Goal: Task Accomplishment & Management: Complete application form

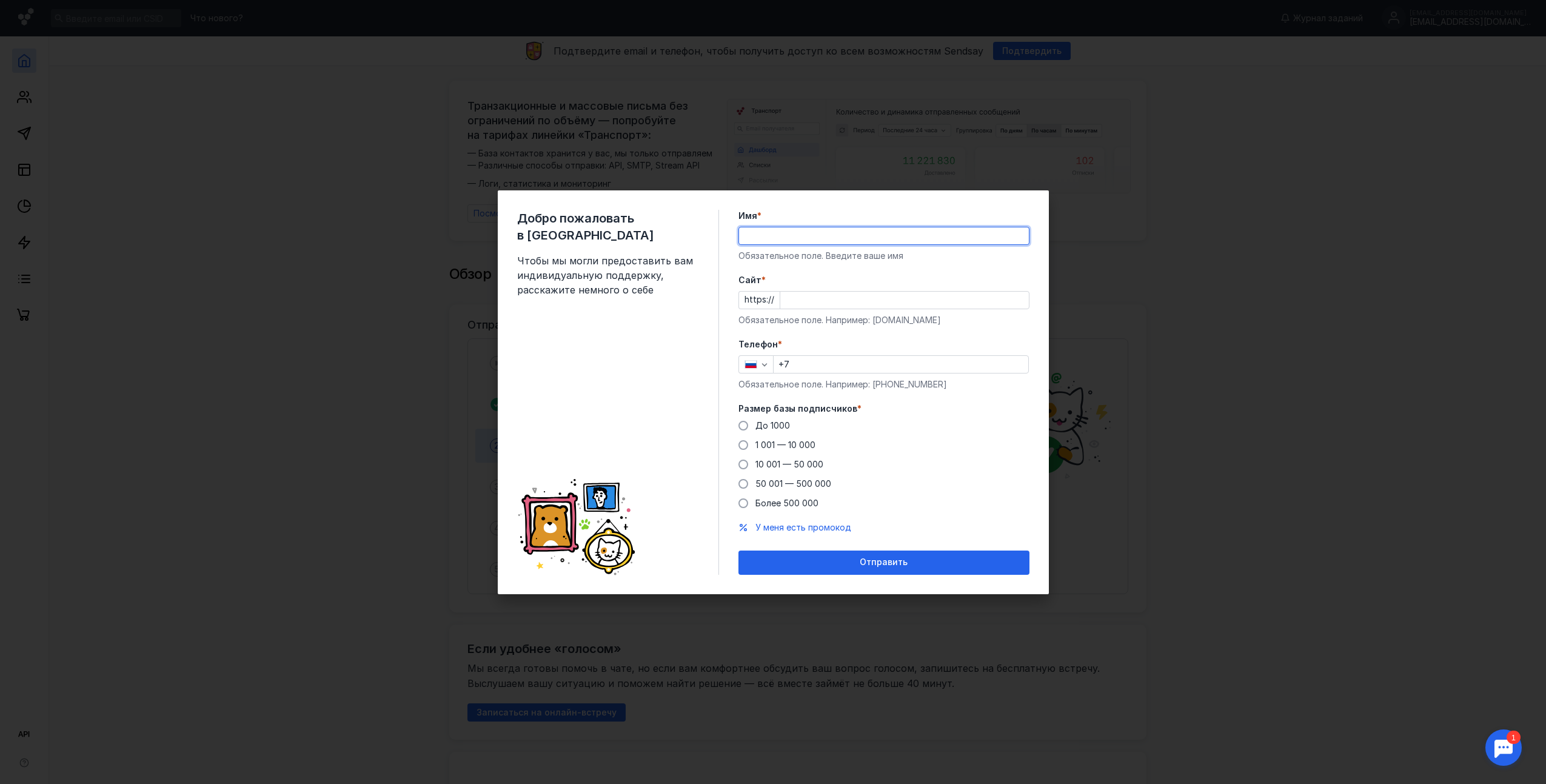
type input "[PERSON_NAME]"
click at [843, 297] on input "Cайт *" at bounding box center [905, 300] width 249 height 17
type input "[DOMAIN_NAME]"
click at [867, 372] on input "+7" at bounding box center [901, 364] width 255 height 17
type input "[PHONE_NUMBER]"
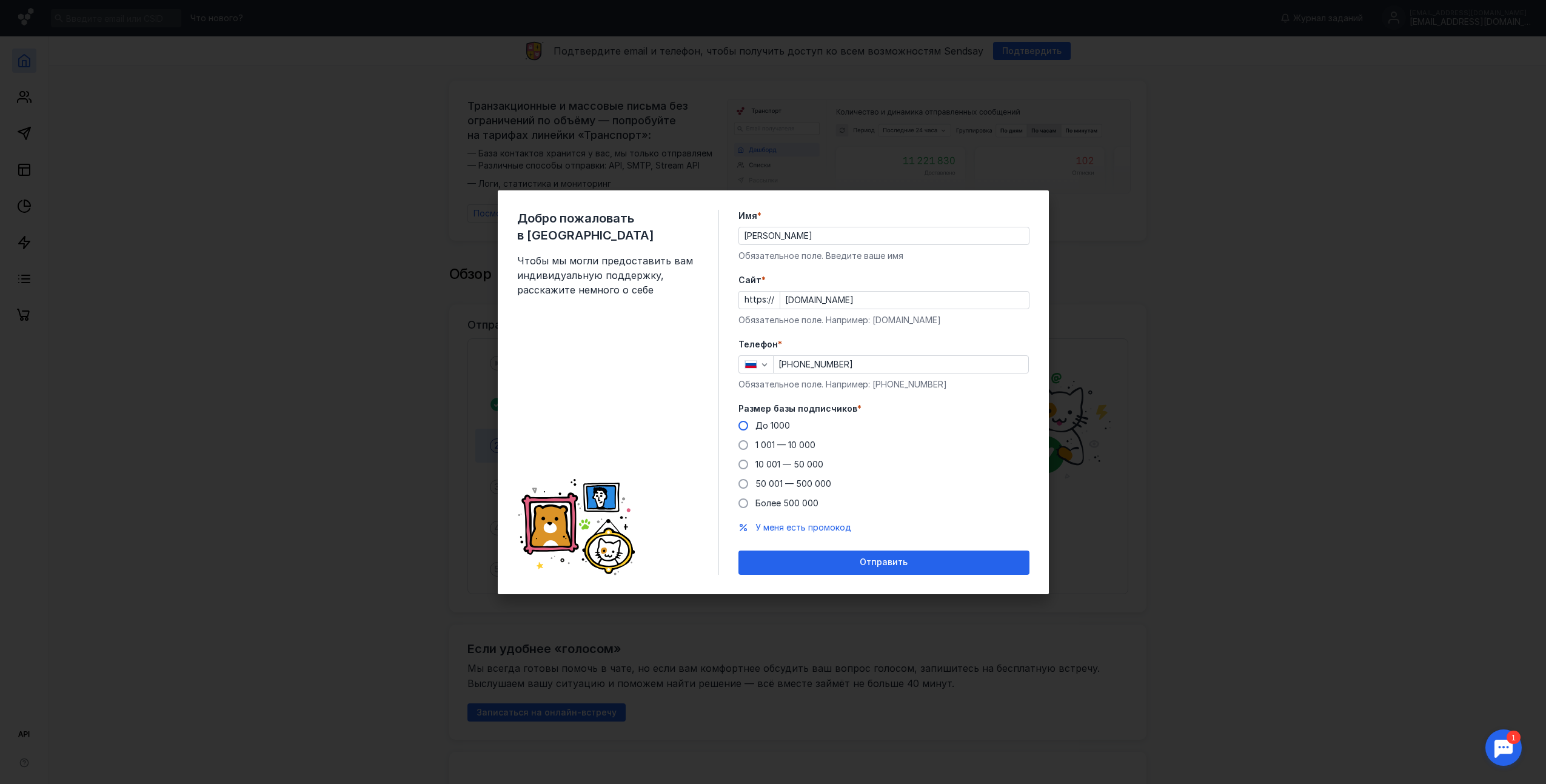
click at [775, 424] on span "До 1000" at bounding box center [773, 426] width 34 height 10
click at [0, 0] on input "До 1000" at bounding box center [0, 0] width 0 height 0
click at [936, 561] on div "Отправить" at bounding box center [884, 563] width 279 height 10
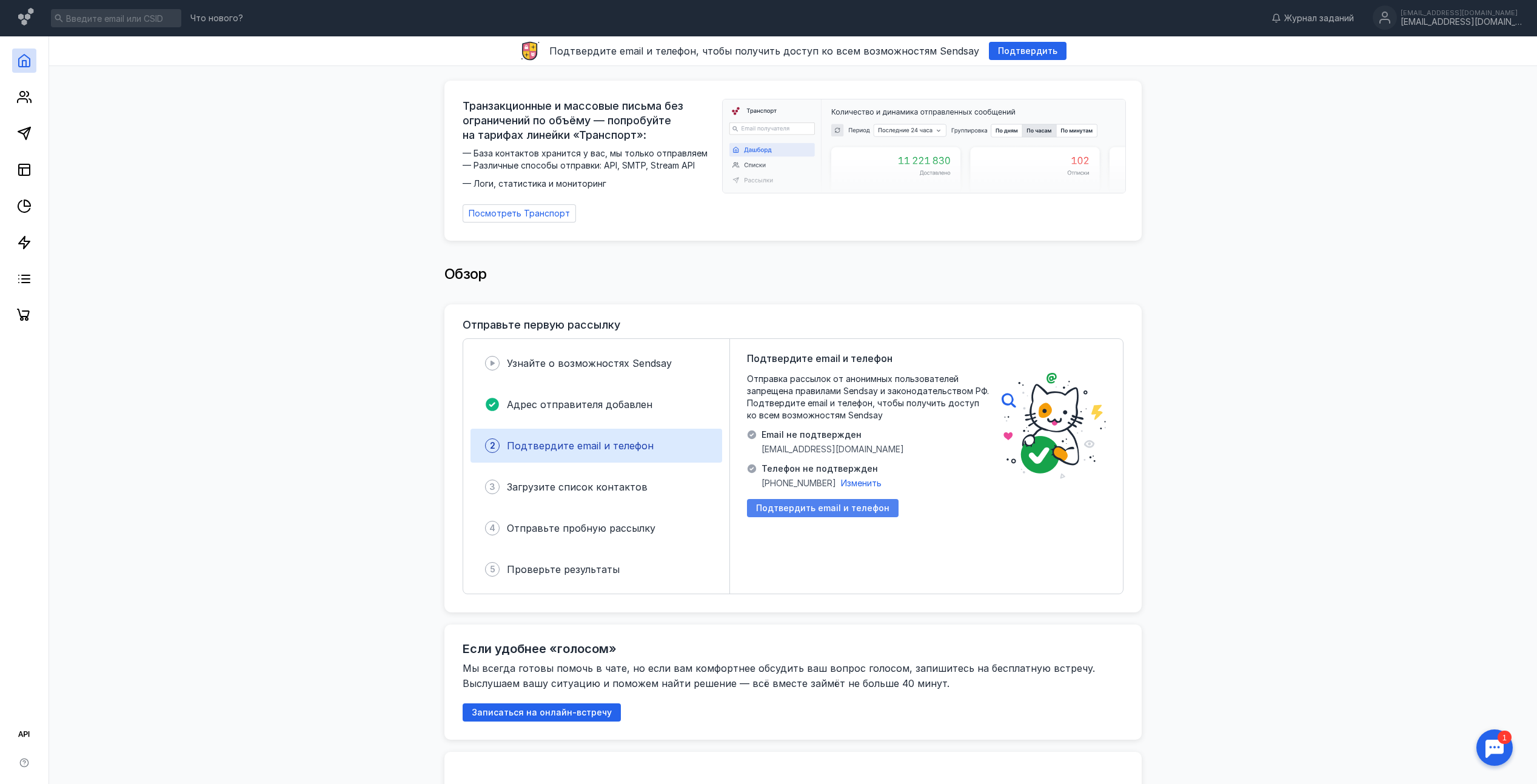
click at [850, 499] on div "Подтвердить email и телефон" at bounding box center [822, 508] width 151 height 18
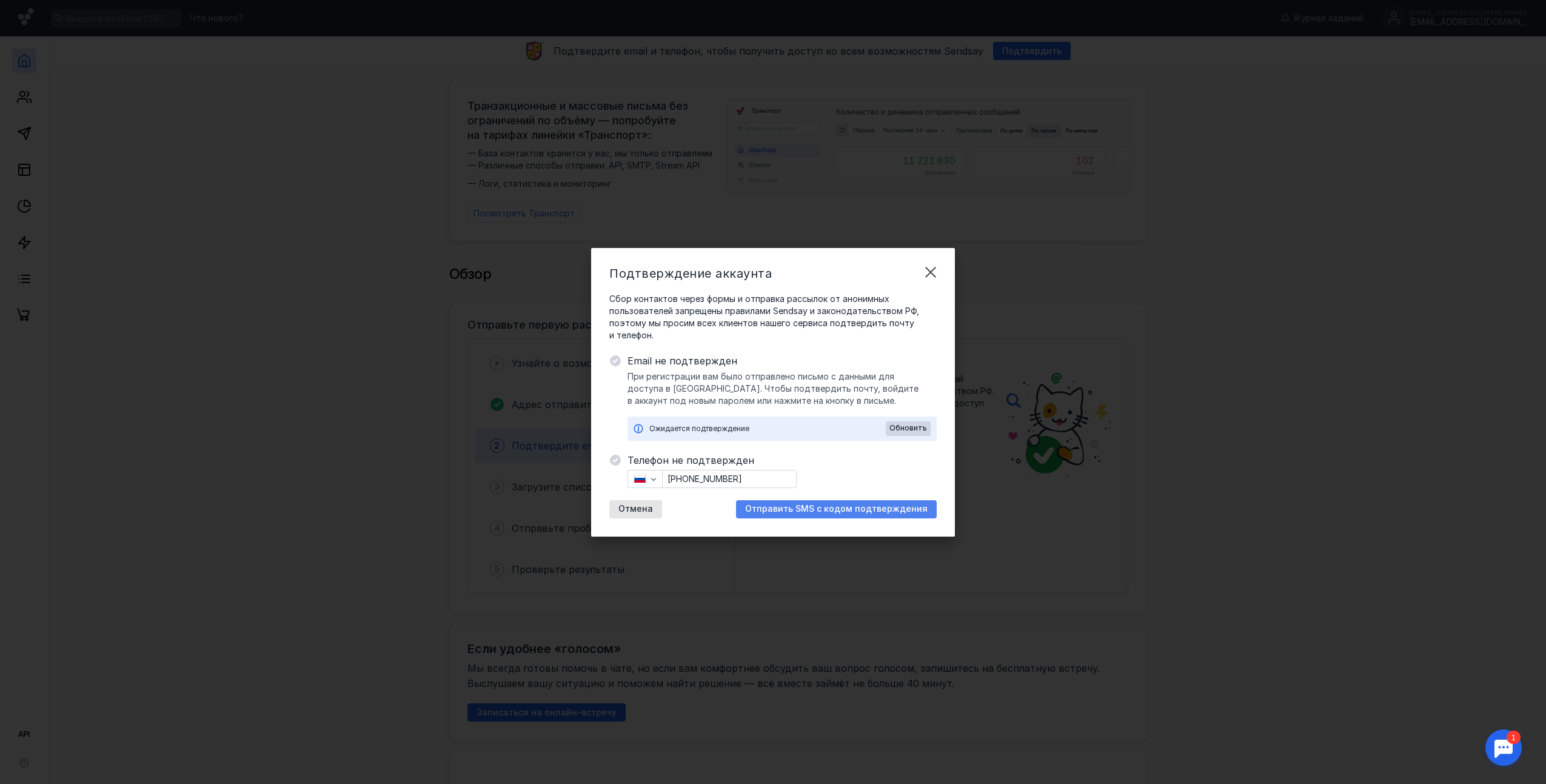
click at [814, 510] on span "Отправить SMS с кодом подтверждения" at bounding box center [836, 509] width 183 height 10
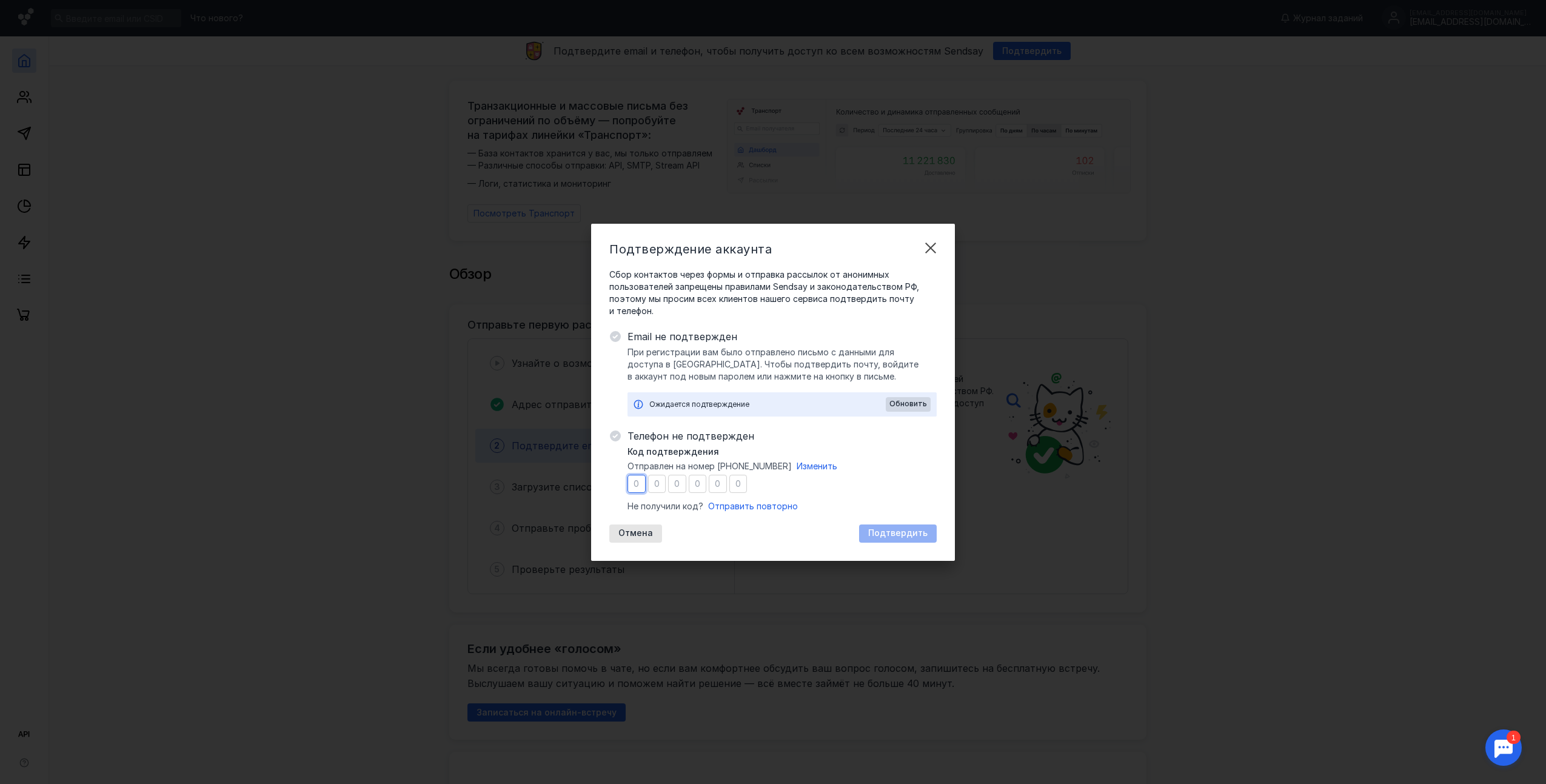
click at [634, 481] on input "number" at bounding box center [637, 484] width 18 height 18
type input "8"
type input "4"
type input "3"
type input "4"
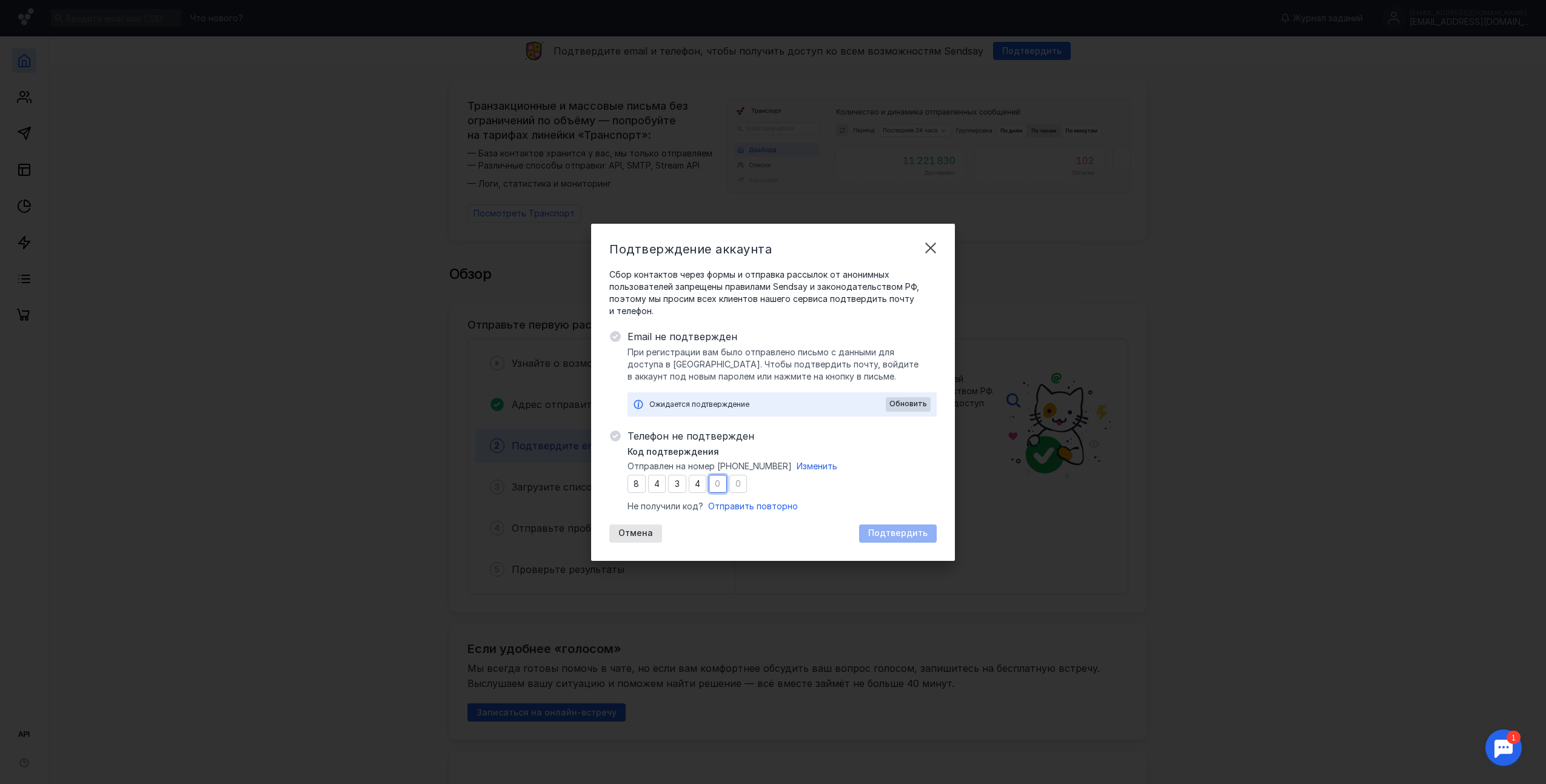
type input "7"
type input "8"
click at [903, 525] on div "Подтвердить" at bounding box center [898, 534] width 78 height 18
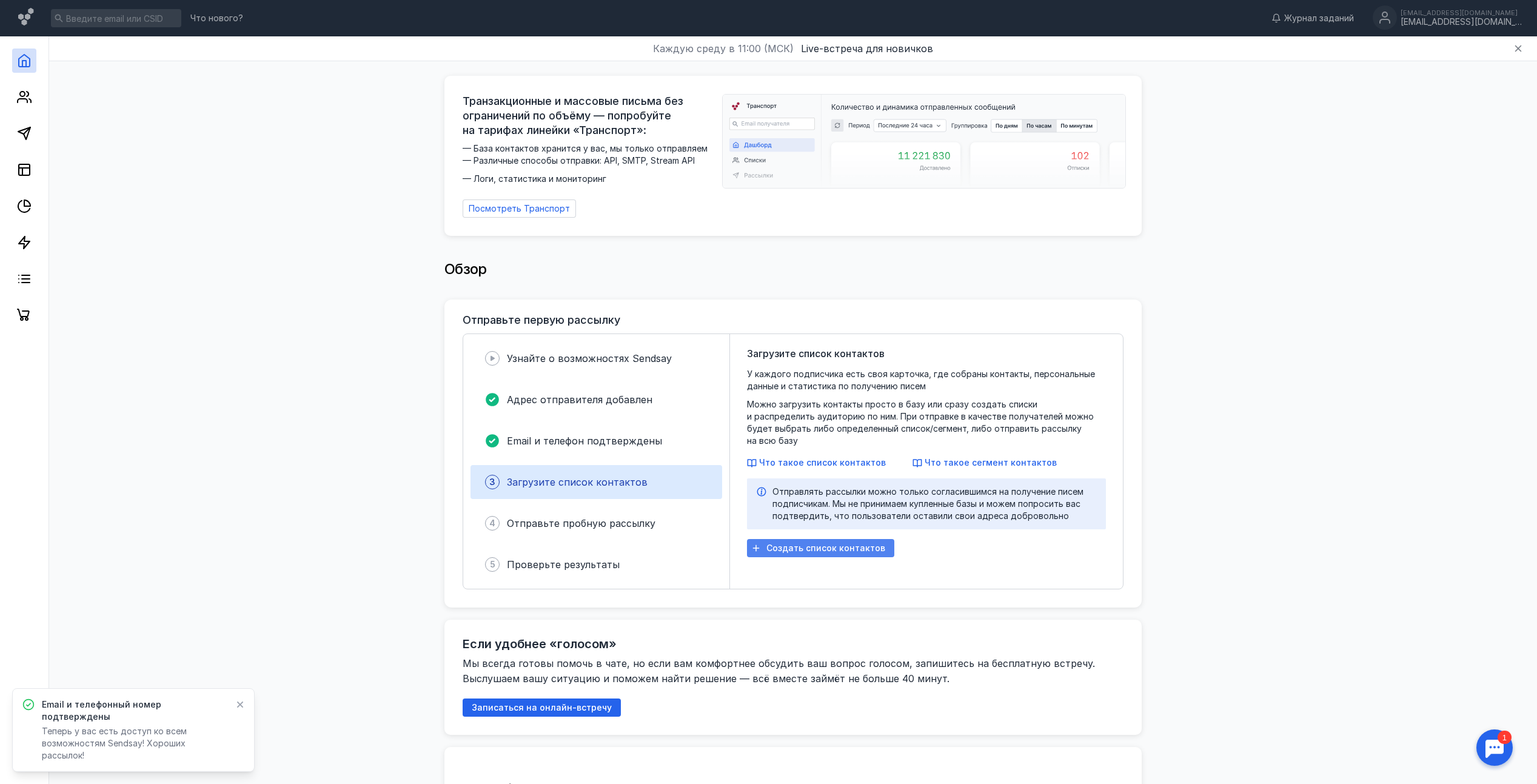
click at [839, 543] on span "Создать список контактов" at bounding box center [825, 549] width 119 height 10
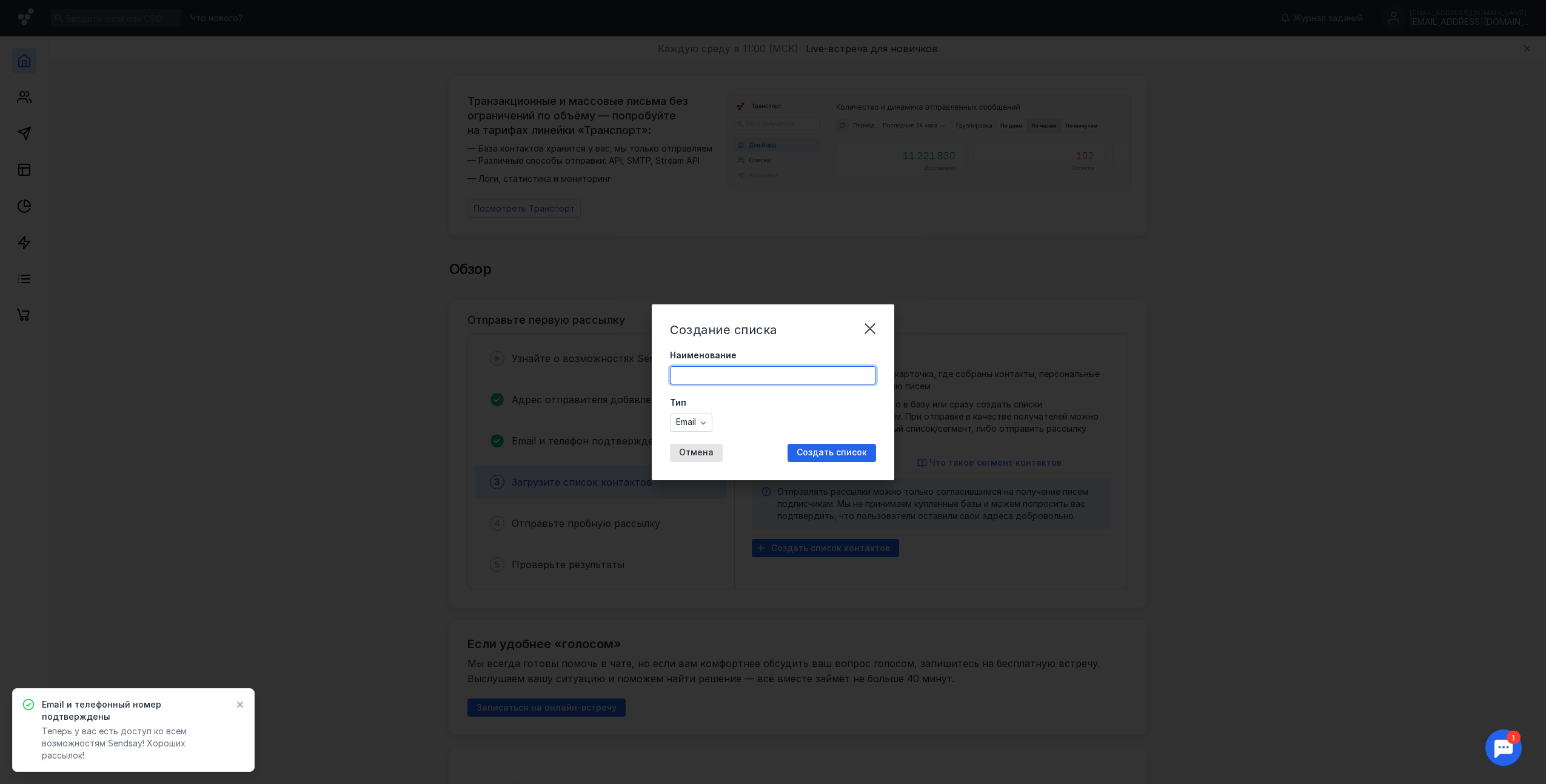
click at [742, 374] on input "Наименование" at bounding box center [773, 375] width 205 height 17
click at [687, 422] on div "Email" at bounding box center [691, 423] width 42 height 18
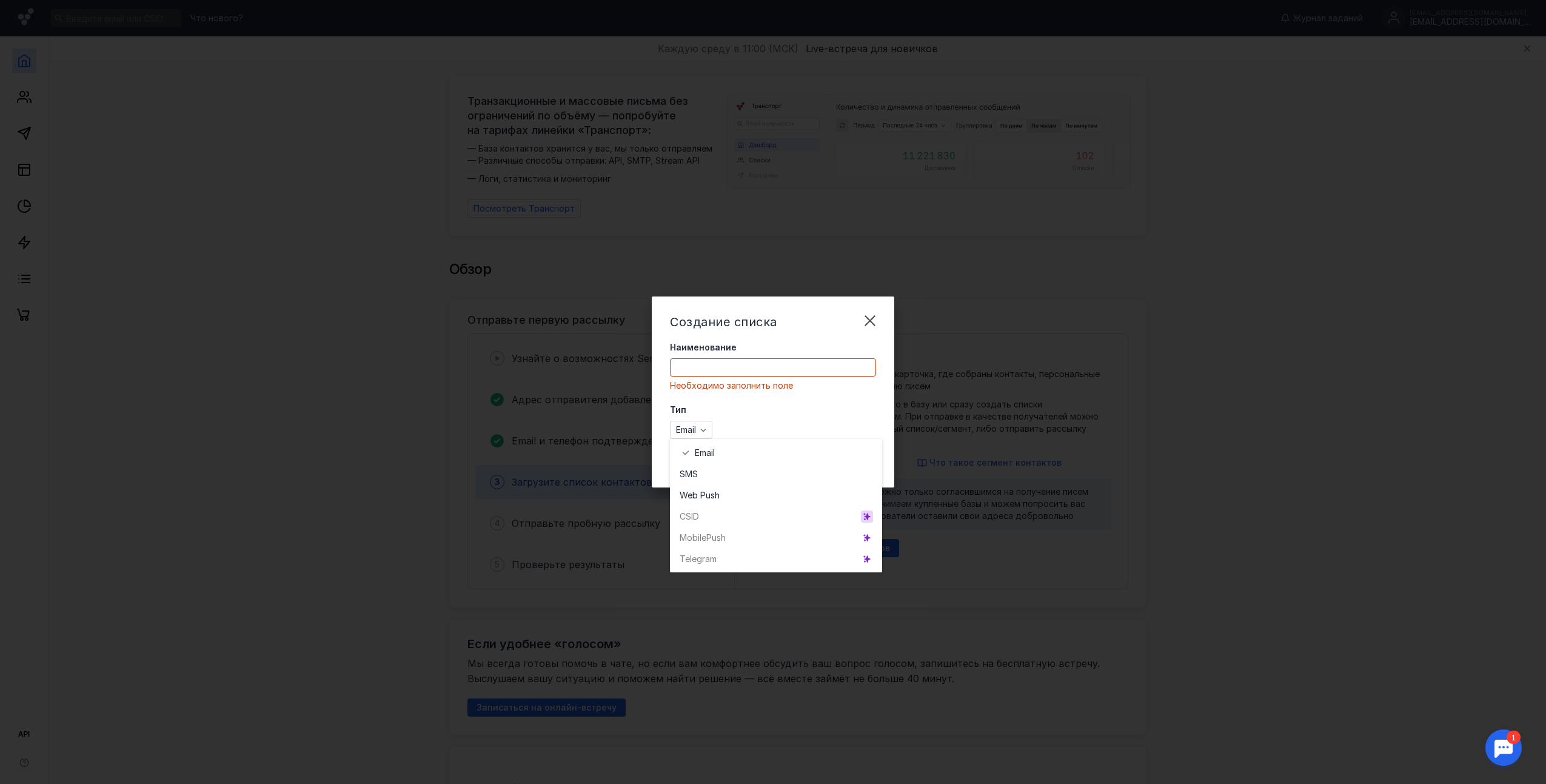
click at [869, 516] on icon "grid" at bounding box center [867, 516] width 7 height 7
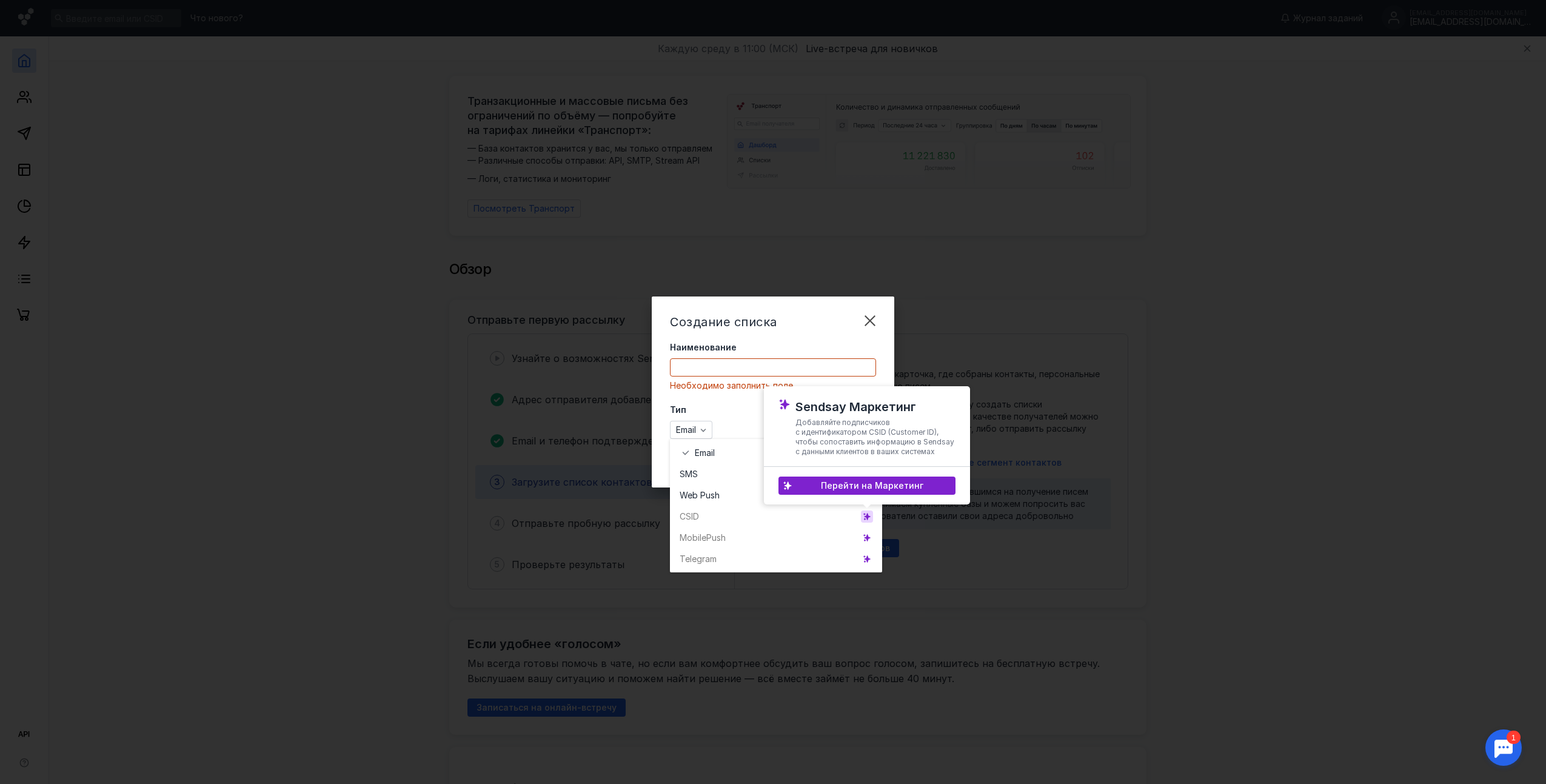
click at [869, 516] on icon "grid" at bounding box center [867, 516] width 7 height 7
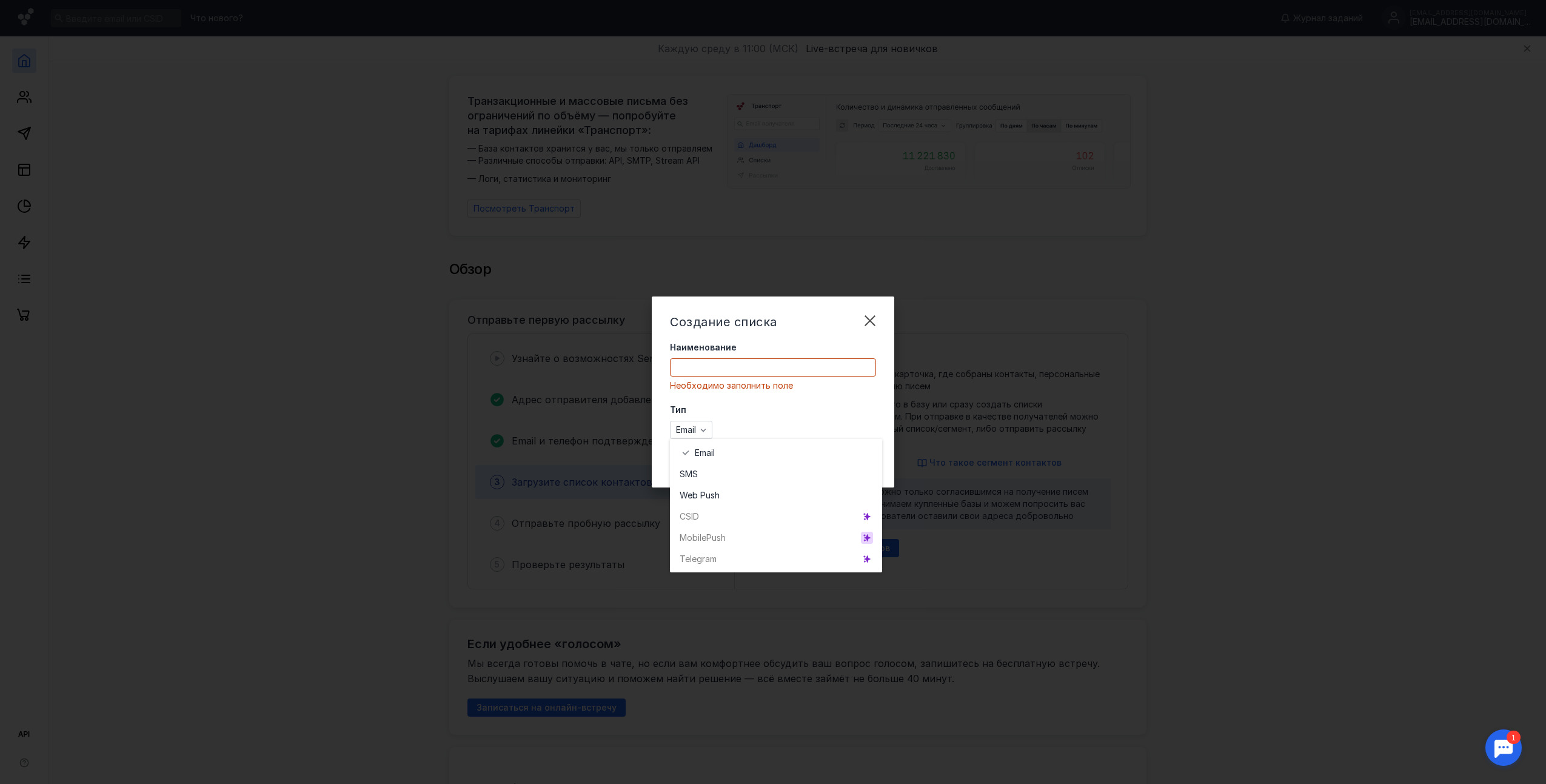
click at [867, 538] on icon "grid" at bounding box center [867, 537] width 5 height 7
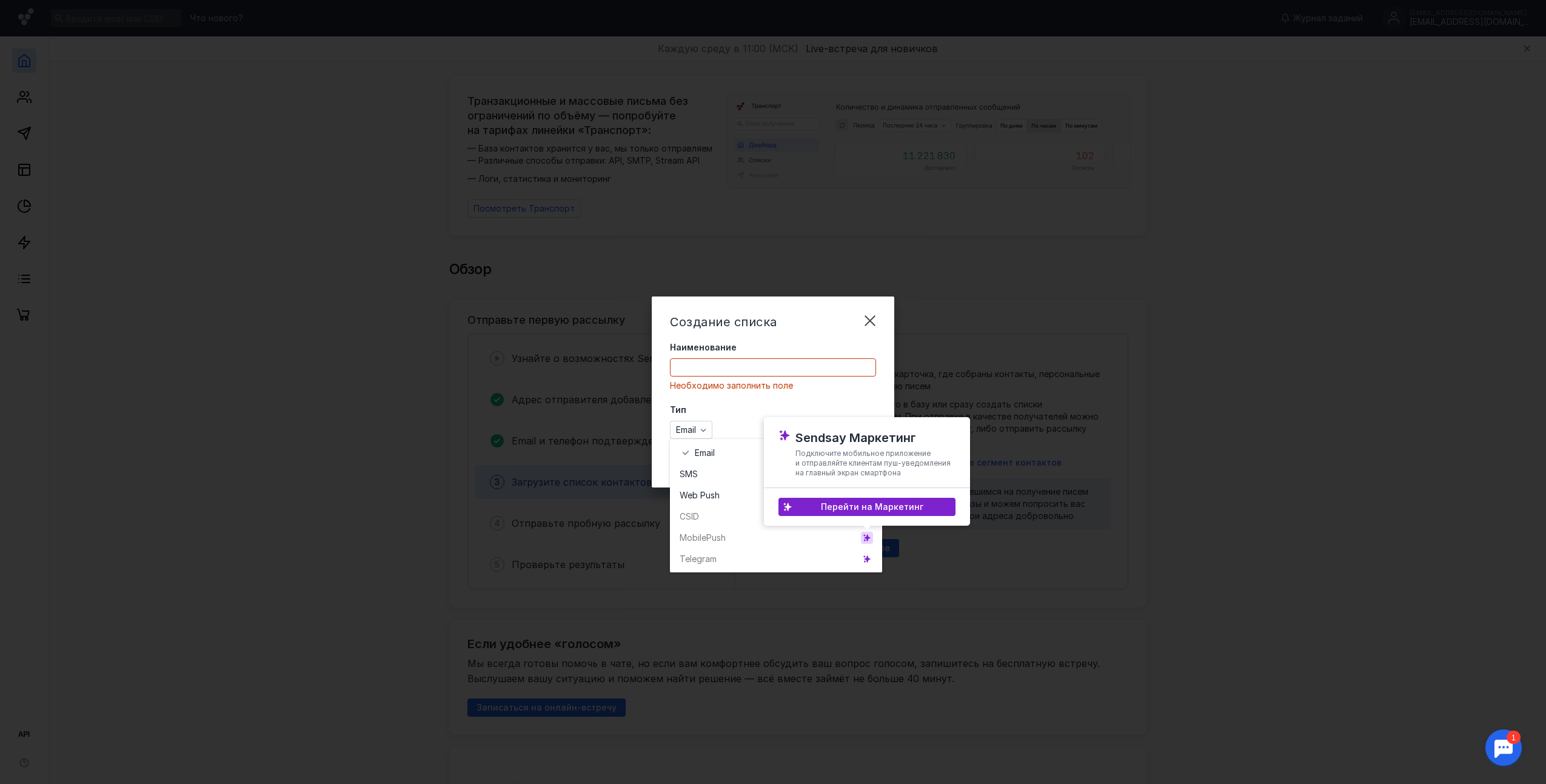
click at [867, 538] on icon "grid" at bounding box center [867, 537] width 5 height 7
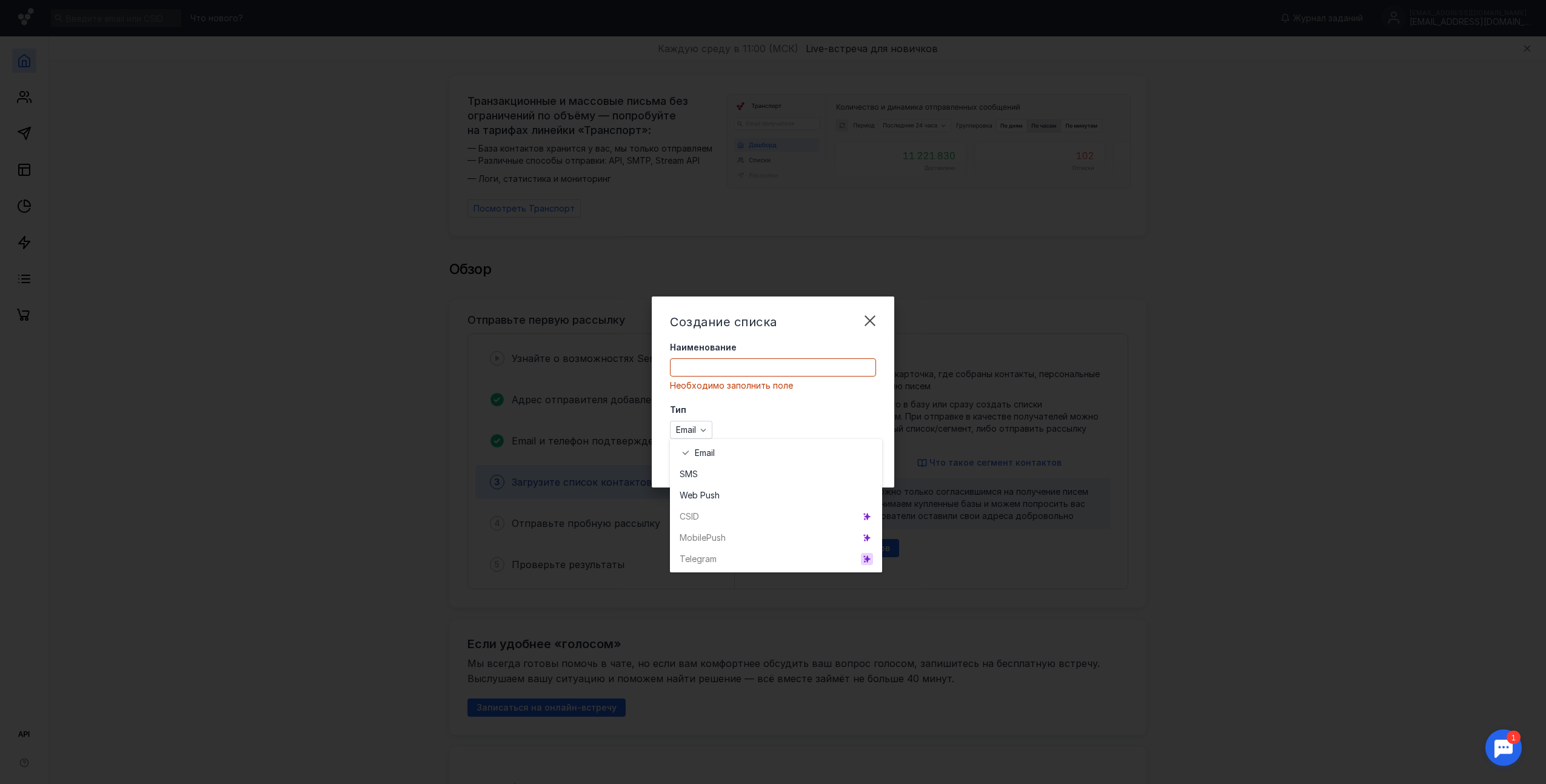
click at [866, 558] on icon "grid" at bounding box center [867, 558] width 5 height 7
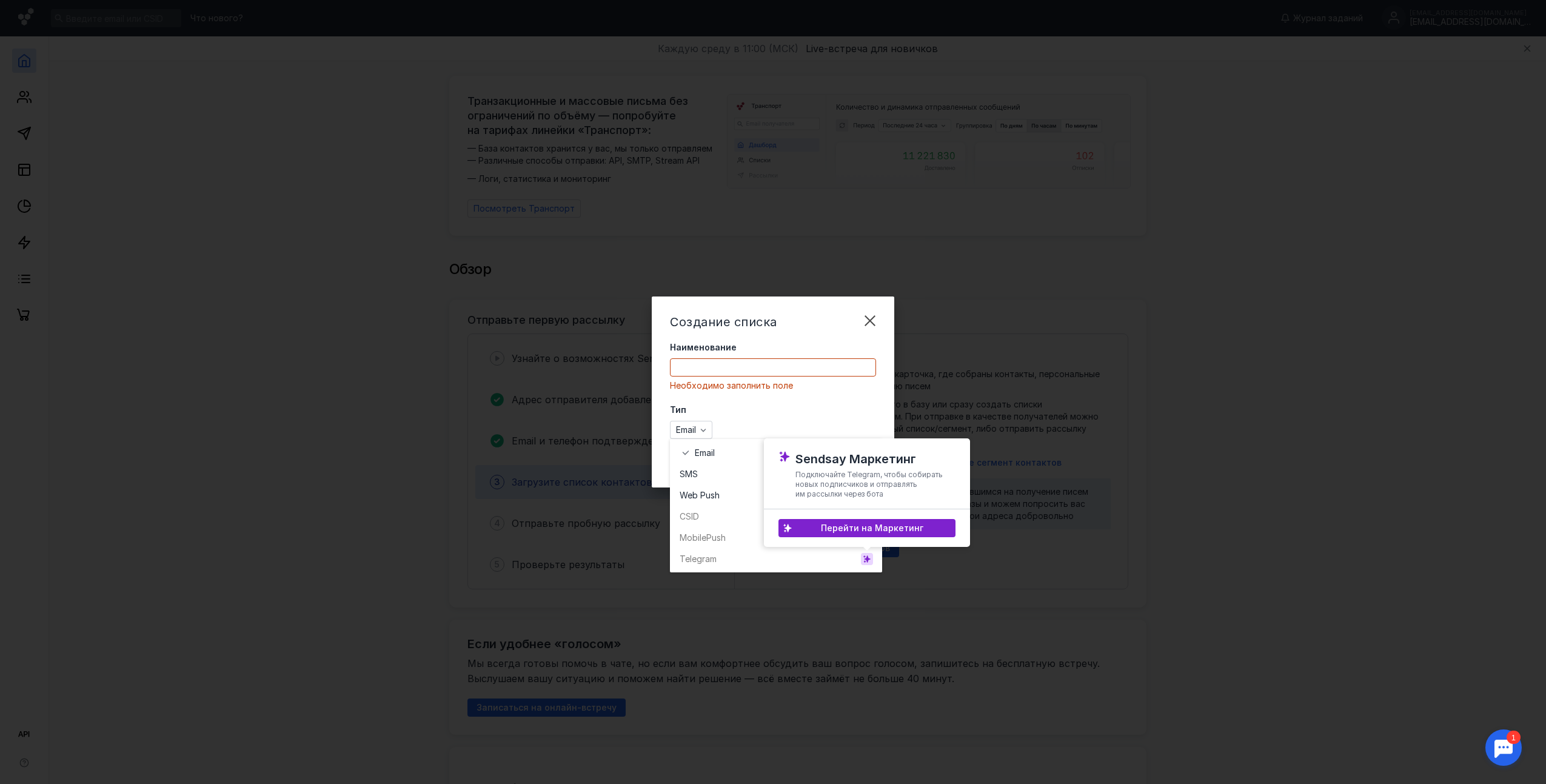
click at [866, 558] on icon "grid" at bounding box center [867, 558] width 5 height 7
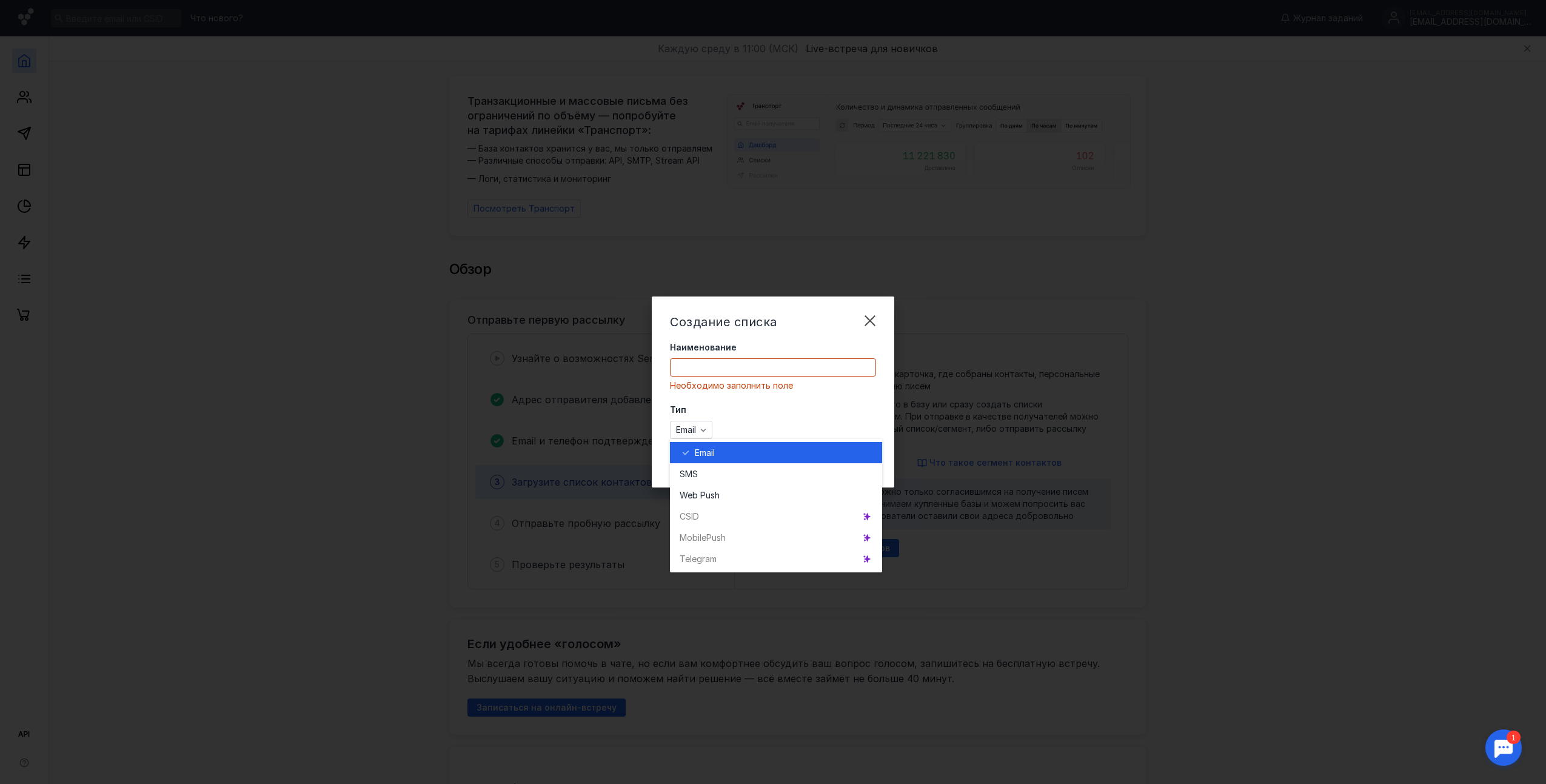
click at [723, 457] on div "Email" at bounding box center [783, 453] width 177 height 12
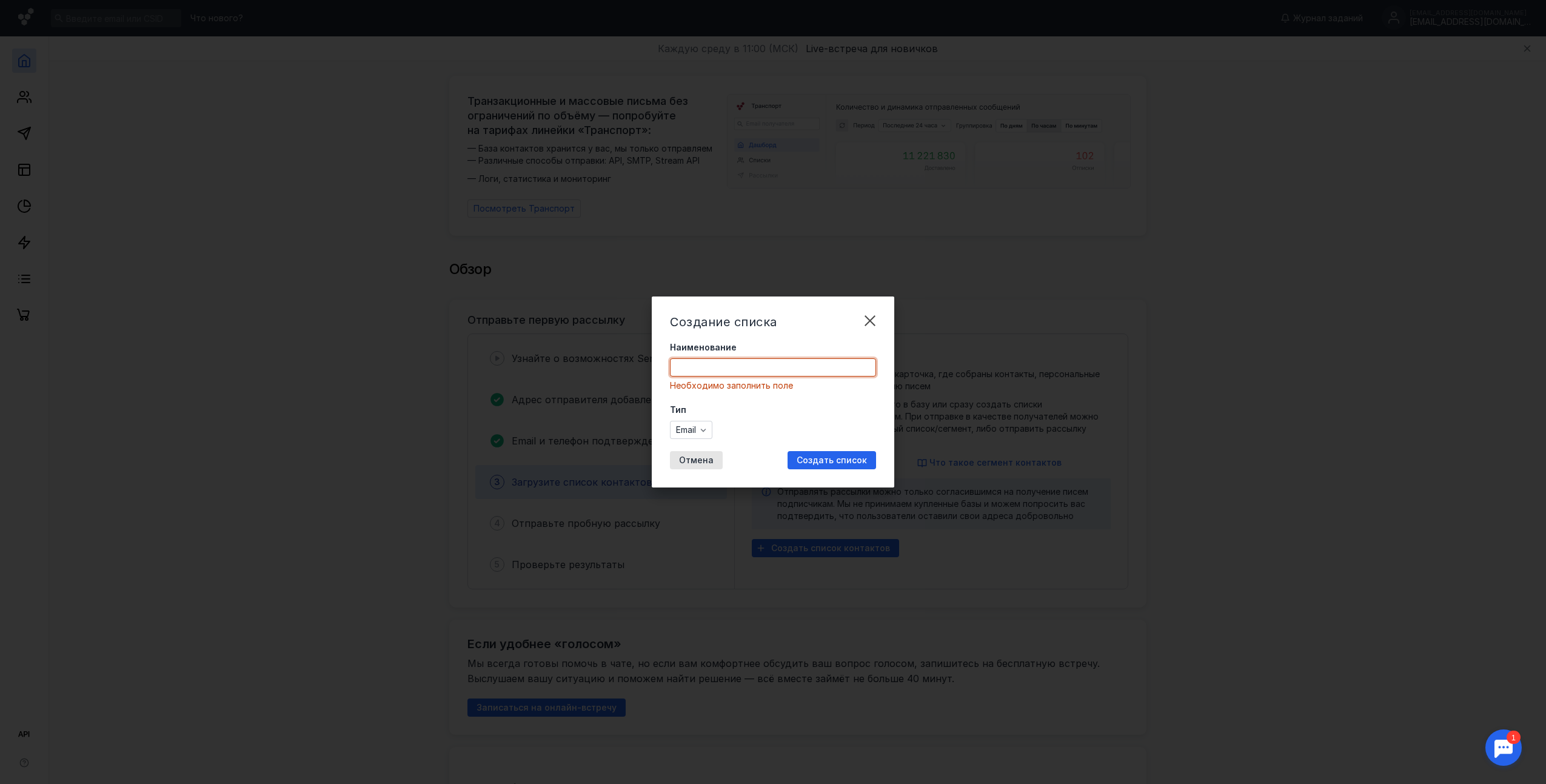
click at [730, 370] on input "Наименование" at bounding box center [773, 367] width 205 height 17
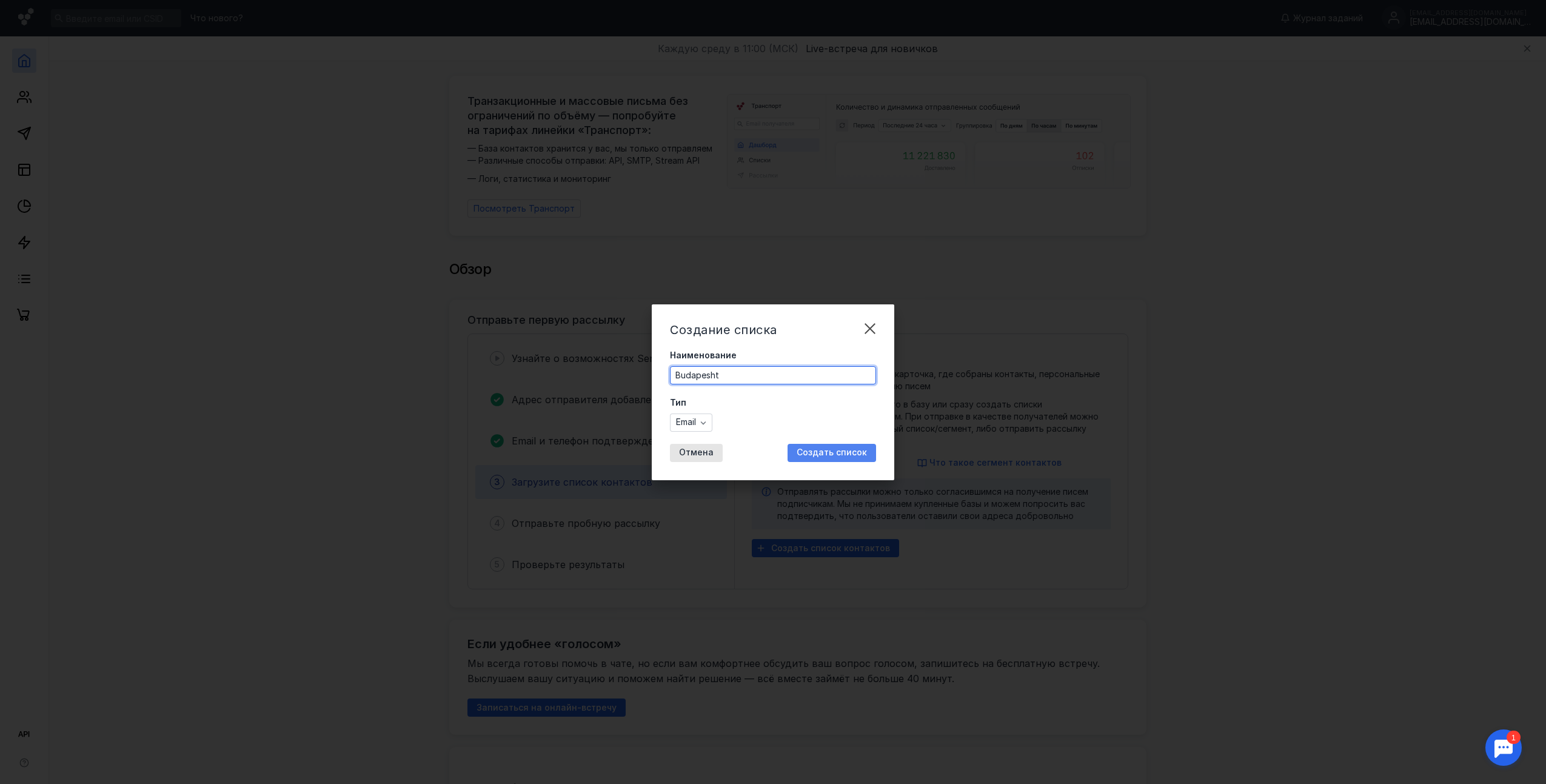
type input "Budapesht"
click at [840, 452] on span "Создать список" at bounding box center [832, 452] width 70 height 10
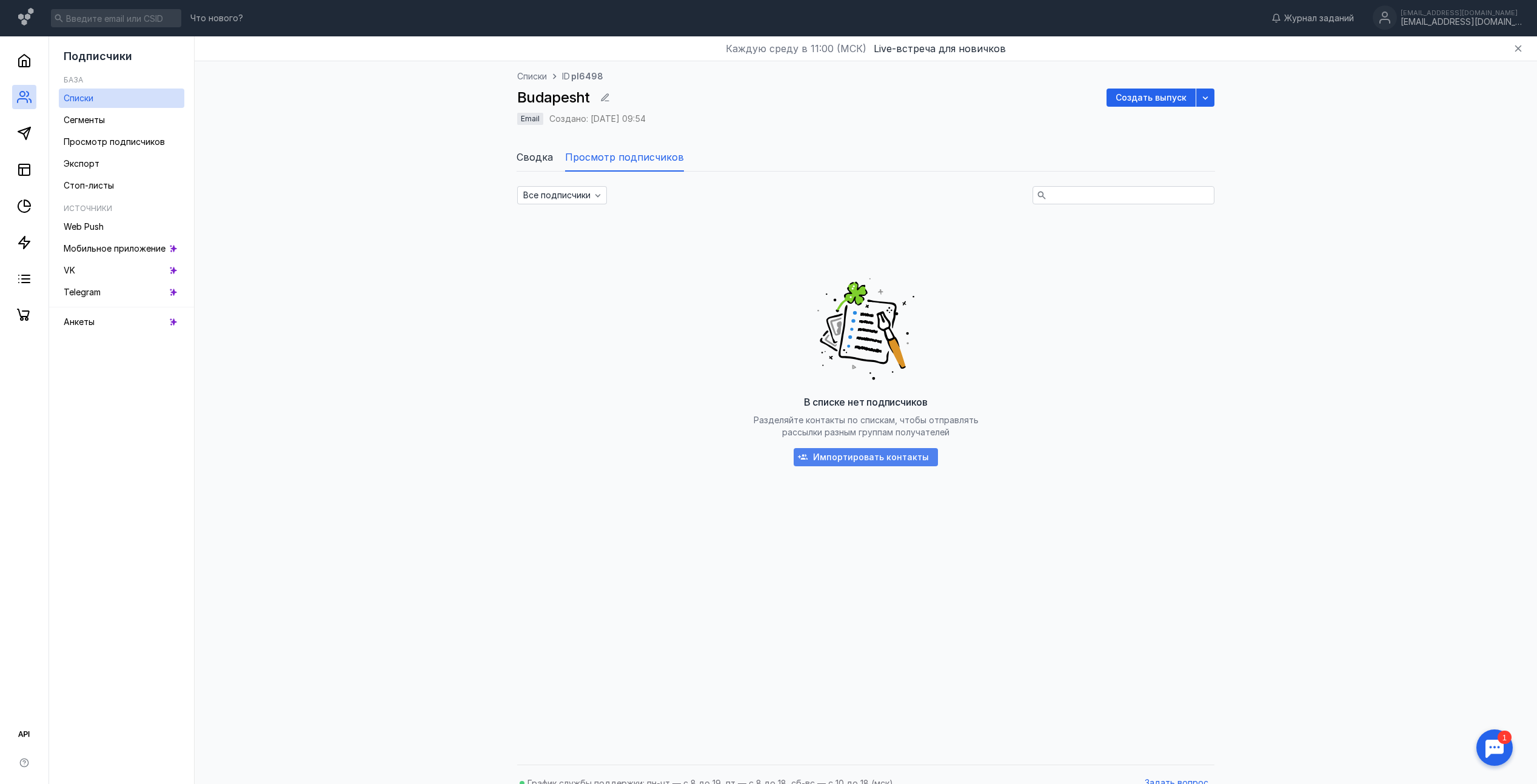
click at [892, 456] on span "Импортировать контакты" at bounding box center [871, 458] width 116 height 10
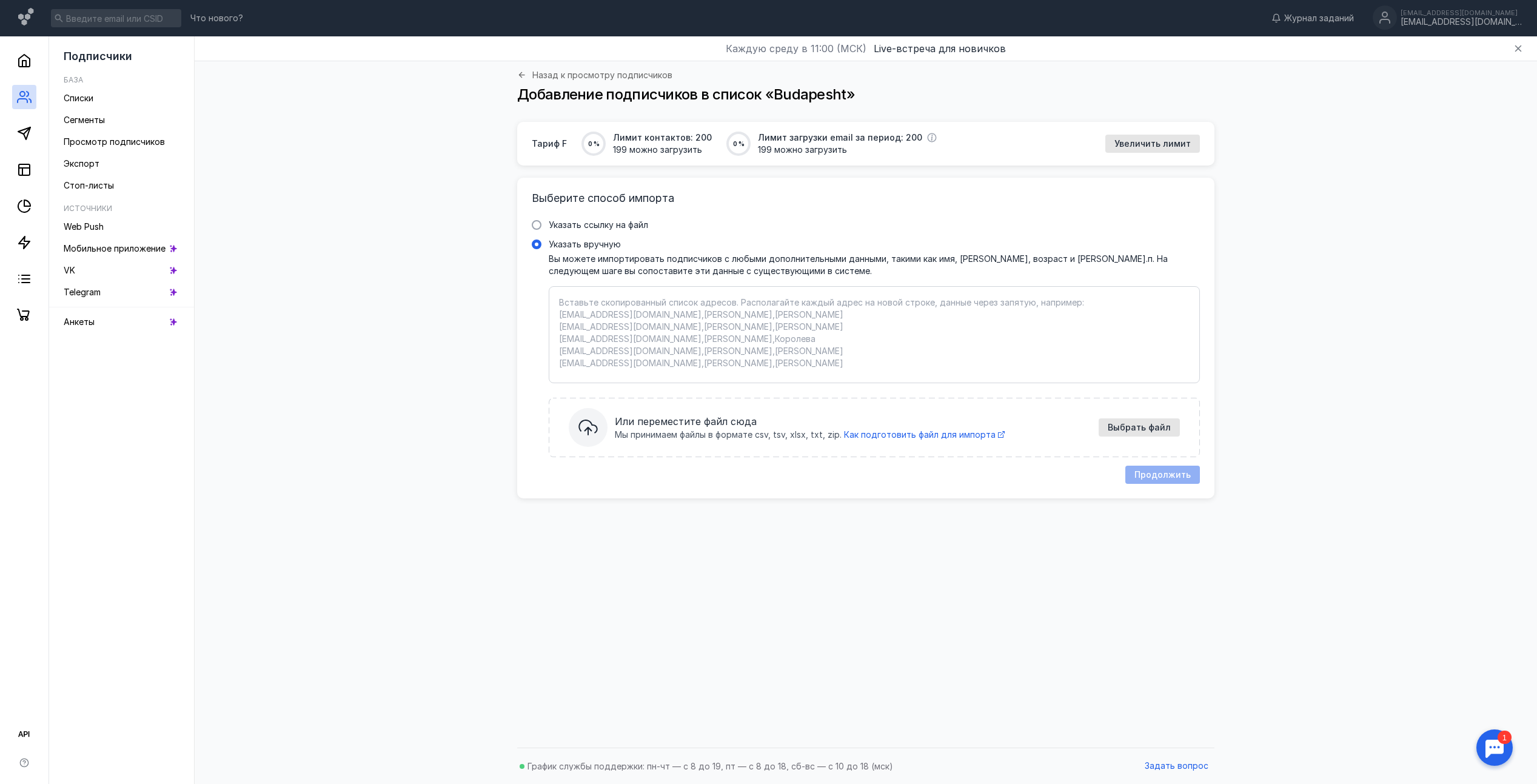
click at [722, 336] on textarea "Указать вручную Вы можете импортировать подписчиков с любыми дополнительными да…" at bounding box center [874, 335] width 631 height 76
drag, startPoint x: 748, startPoint y: 309, endPoint x: 758, endPoint y: 314, distance: 11.2
click at [749, 309] on textarea "Указать вручную Вы можете импортировать подписчиков с любыми дополнительными да…" at bounding box center [874, 335] width 631 height 76
paste textarea "[EMAIL_ADDRESS][PERSON_NAME][DOMAIN_NAME] [EMAIL_ADDRESS][DOMAIN_NAME] [EMAIL_A…"
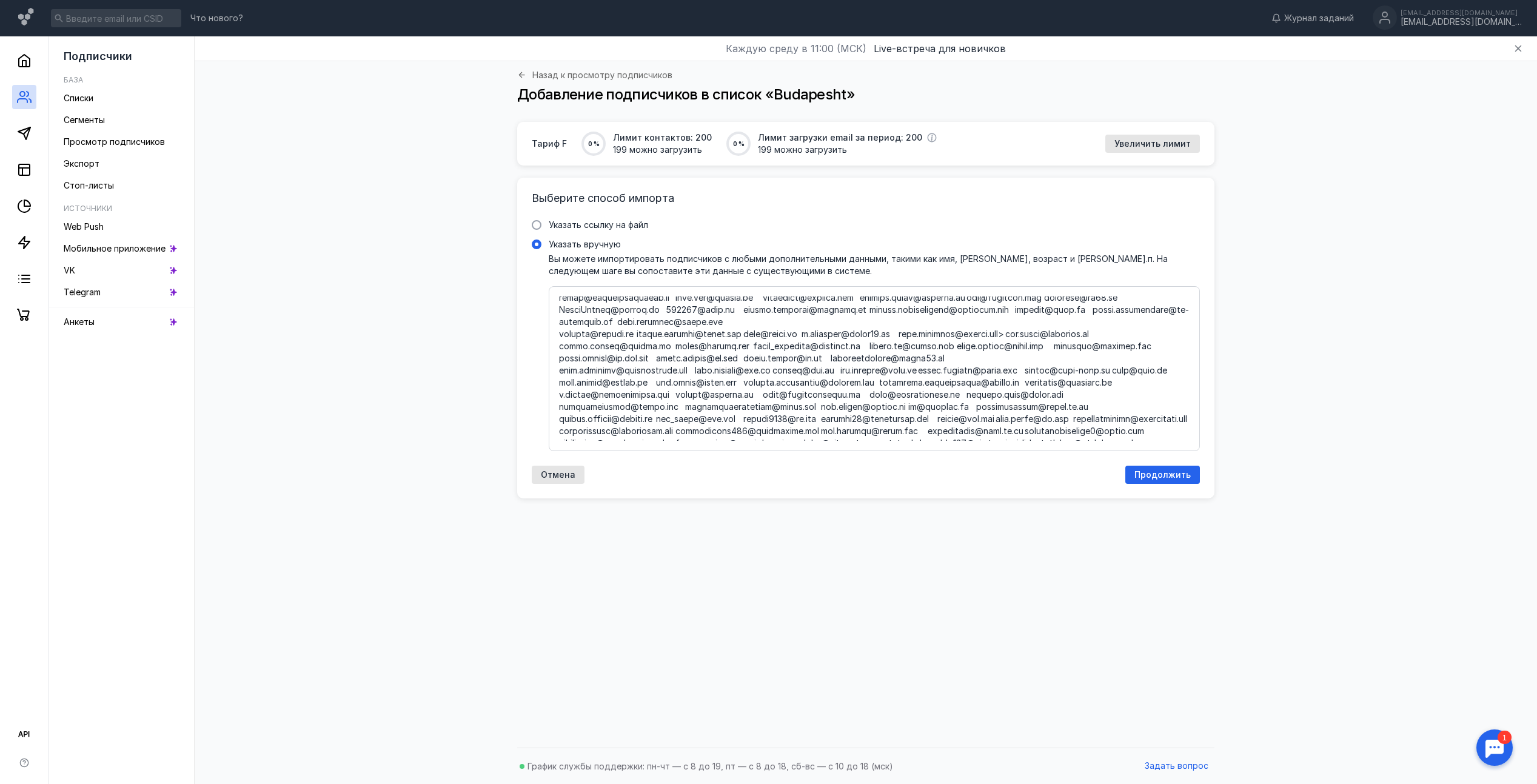
scroll to position [753, 0]
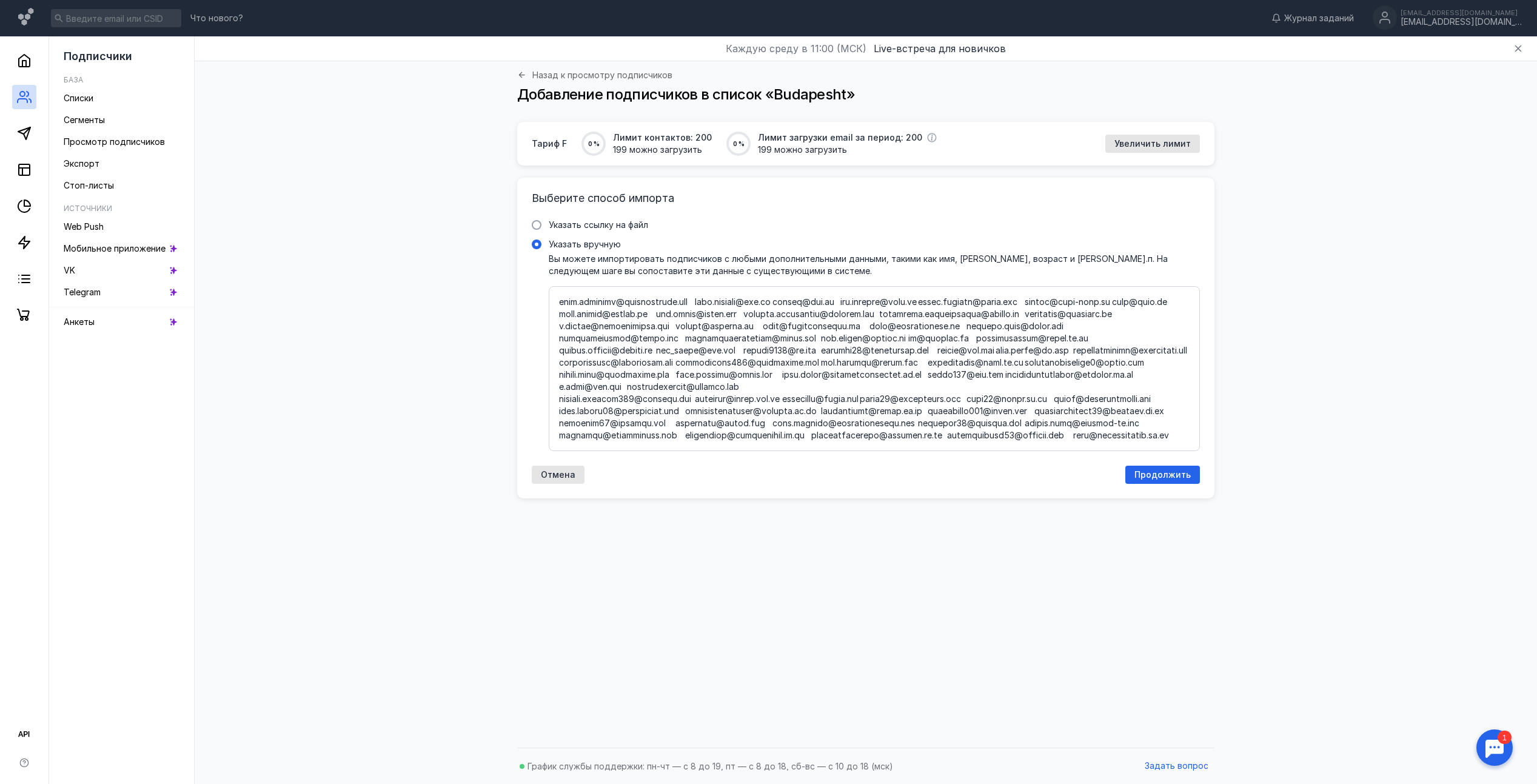
click at [859, 425] on textarea "Указать вручную Вы можете импортировать подписчиков с любыми дополнительными да…" at bounding box center [874, 369] width 631 height 145
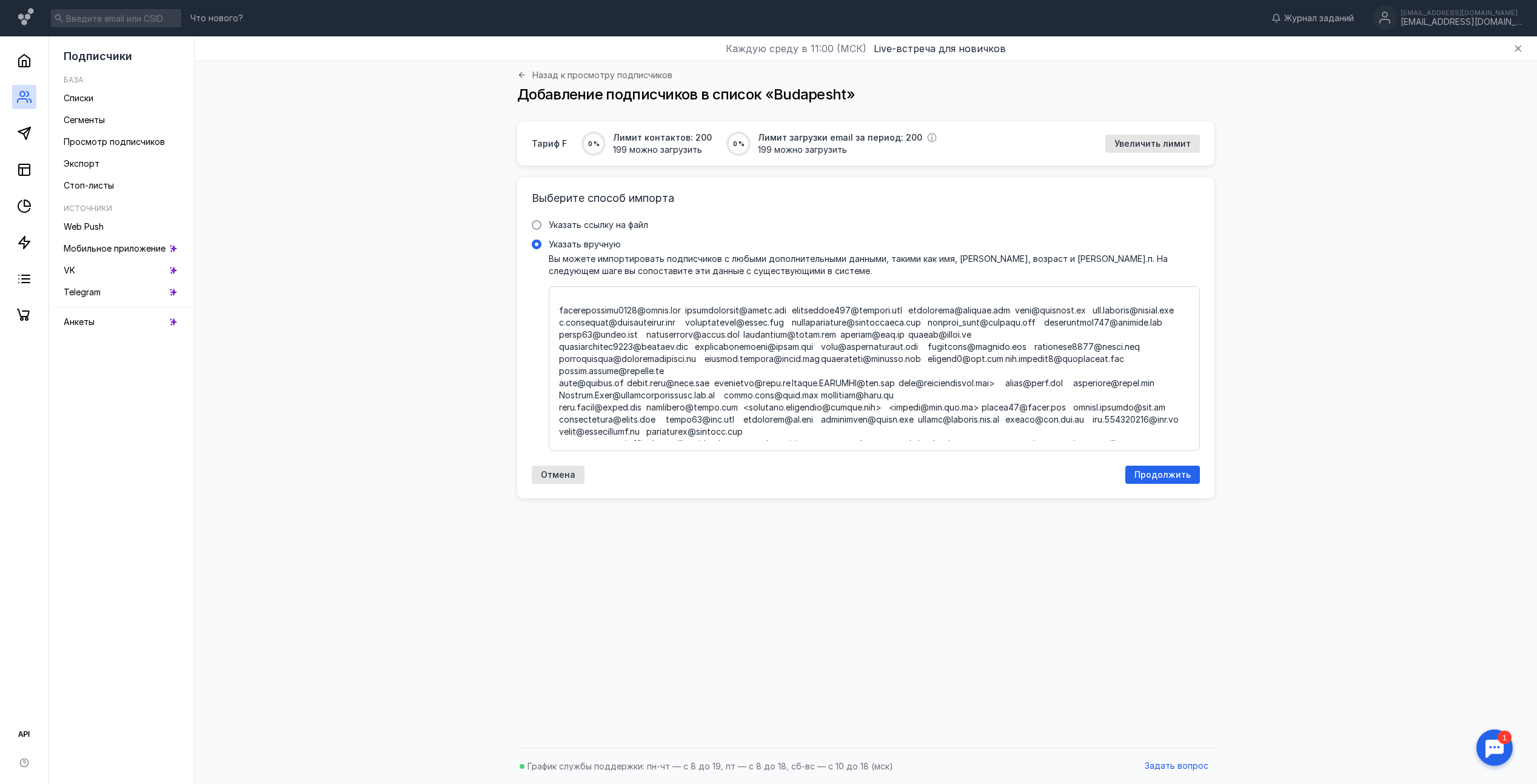
scroll to position [0, 0]
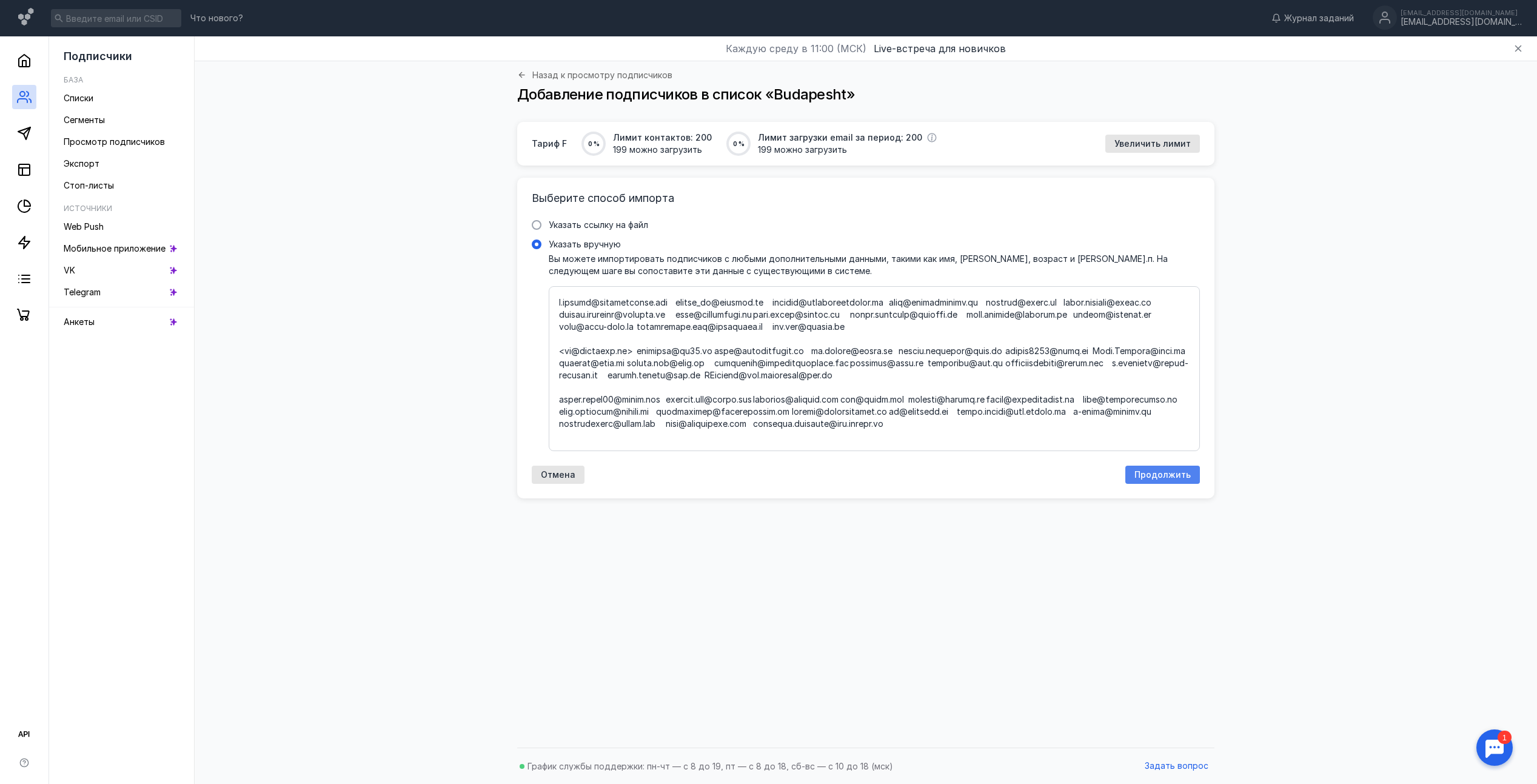
type textarea "[EMAIL_ADDRESS][PERSON_NAME][DOMAIN_NAME] [EMAIL_ADDRESS][DOMAIN_NAME] [EMAIL_A…"
click at [1158, 475] on span "Продолжить" at bounding box center [1163, 475] width 57 height 10
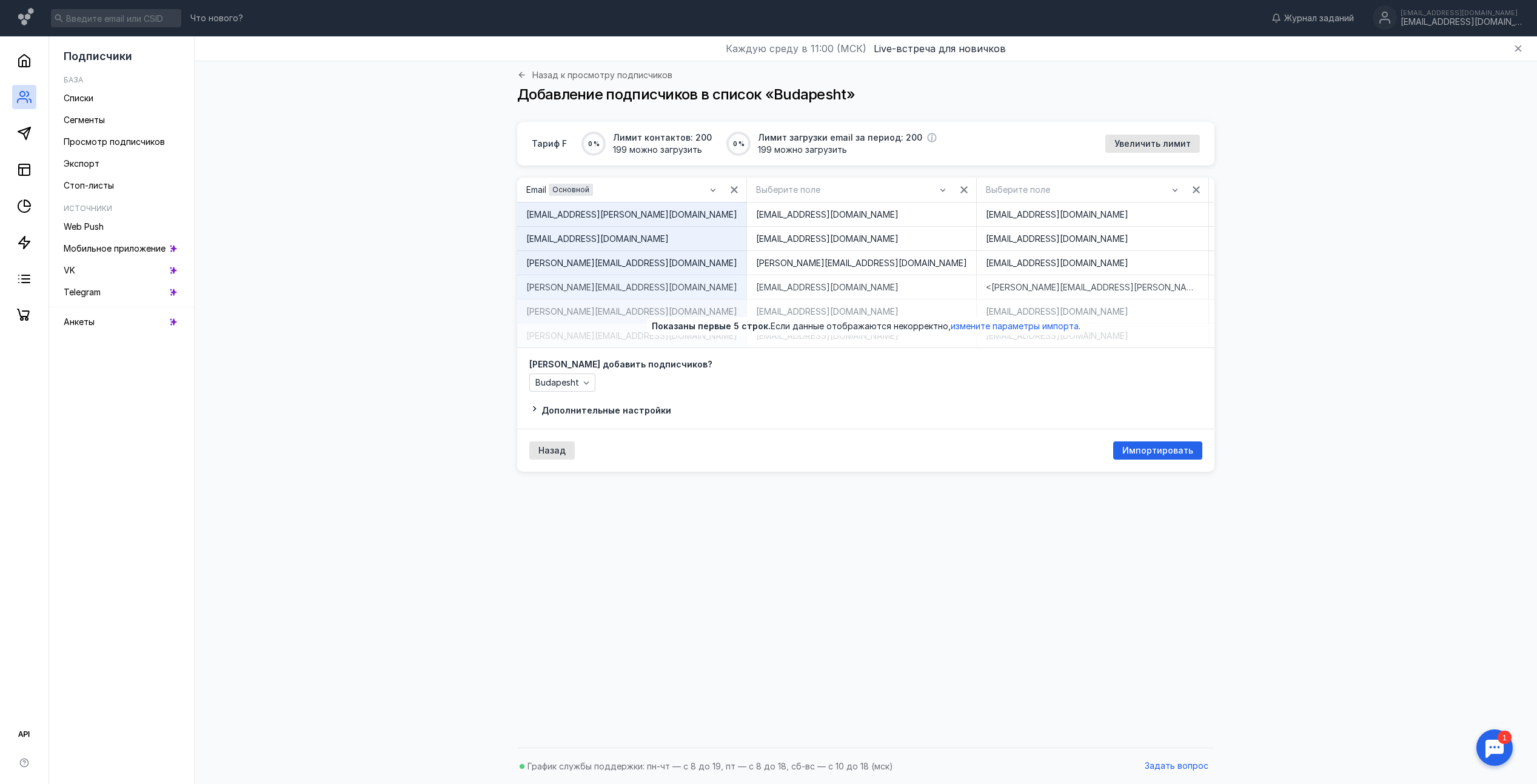
click at [617, 415] on span "Дополнительные настройки" at bounding box center [606, 410] width 130 height 10
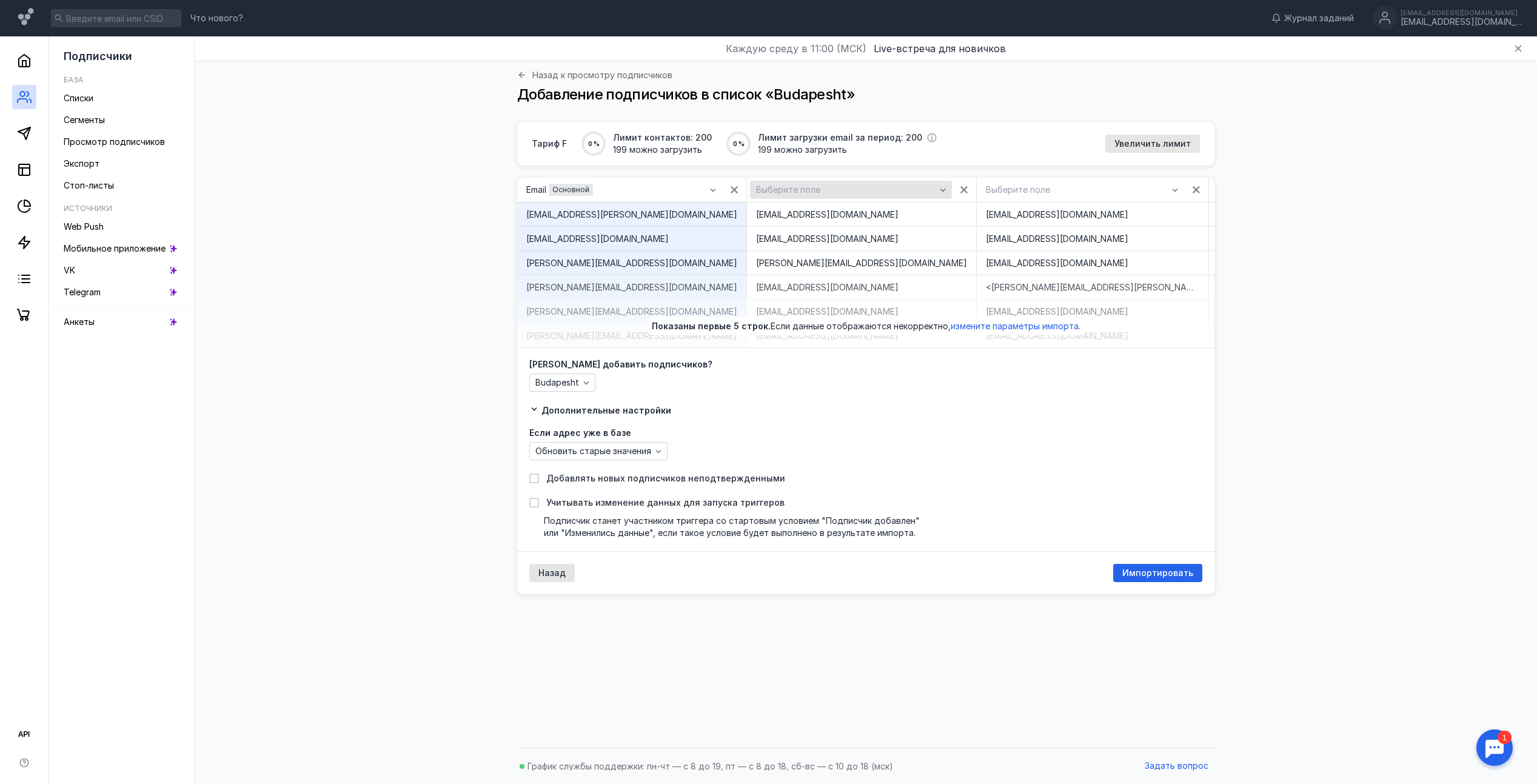
click at [756, 191] on span "Выберите поле" at bounding box center [788, 190] width 64 height 10
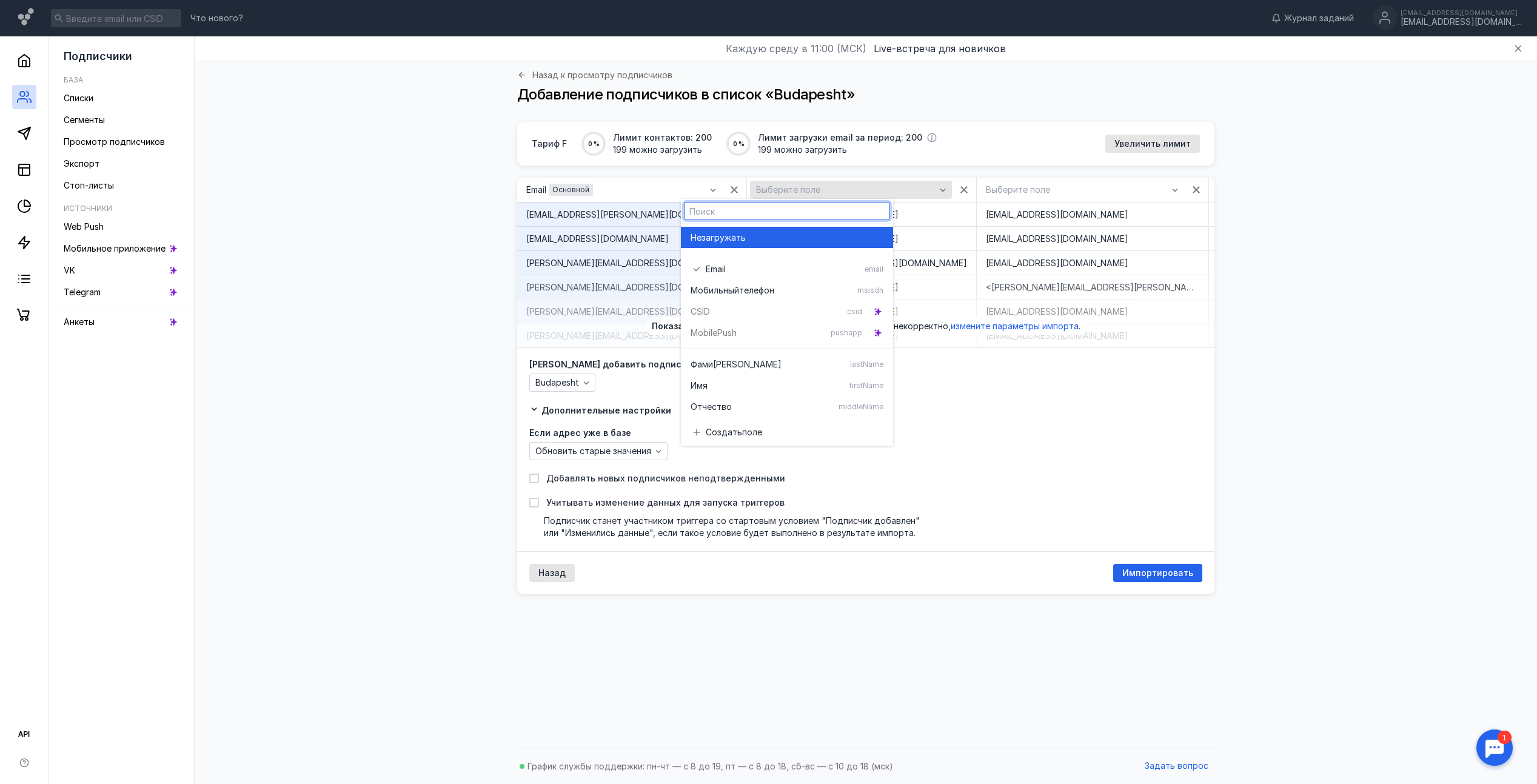
click at [756, 191] on span "Выберите поле" at bounding box center [788, 190] width 64 height 10
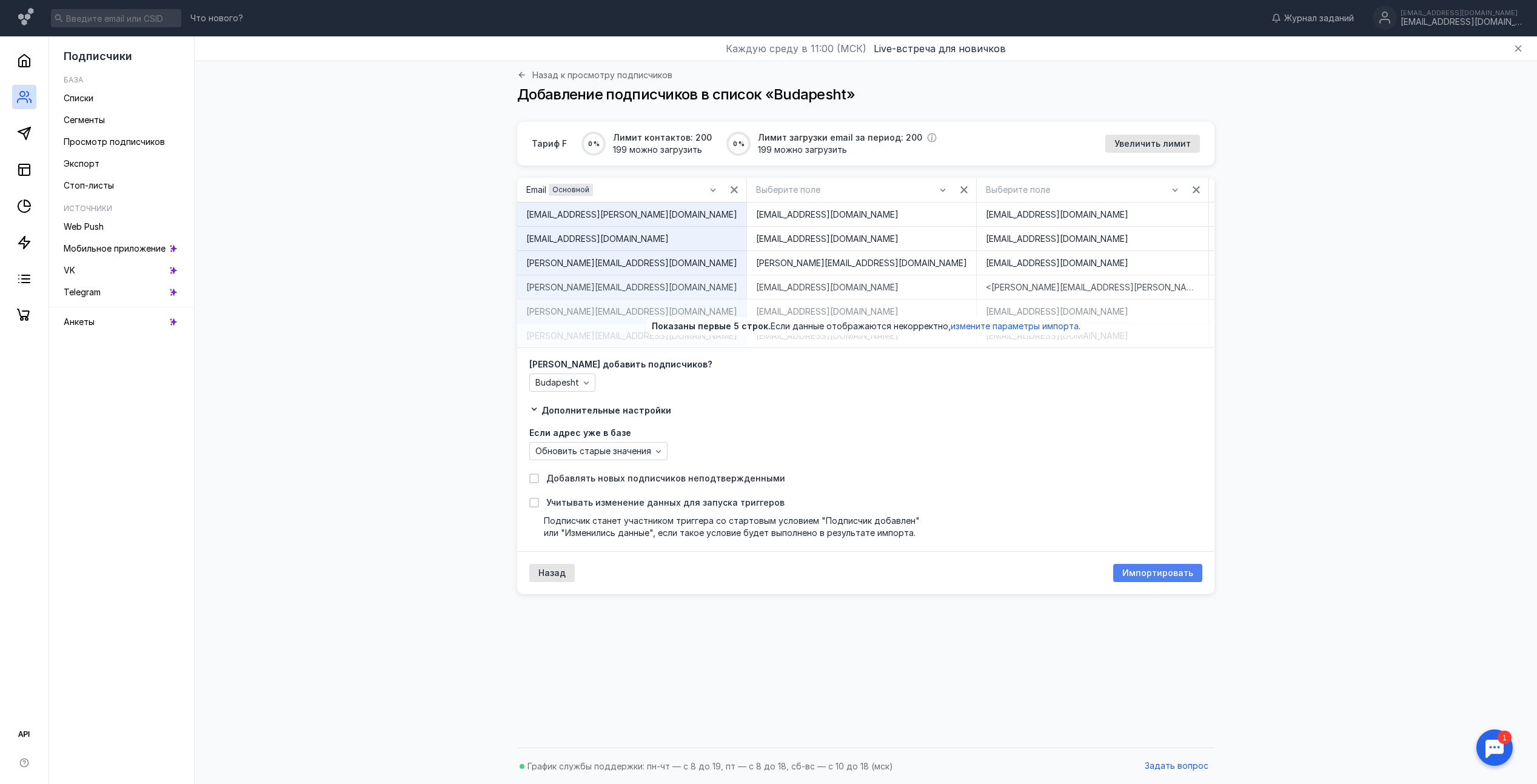
click at [1164, 578] on span "Импортировать" at bounding box center [1158, 573] width 71 height 10
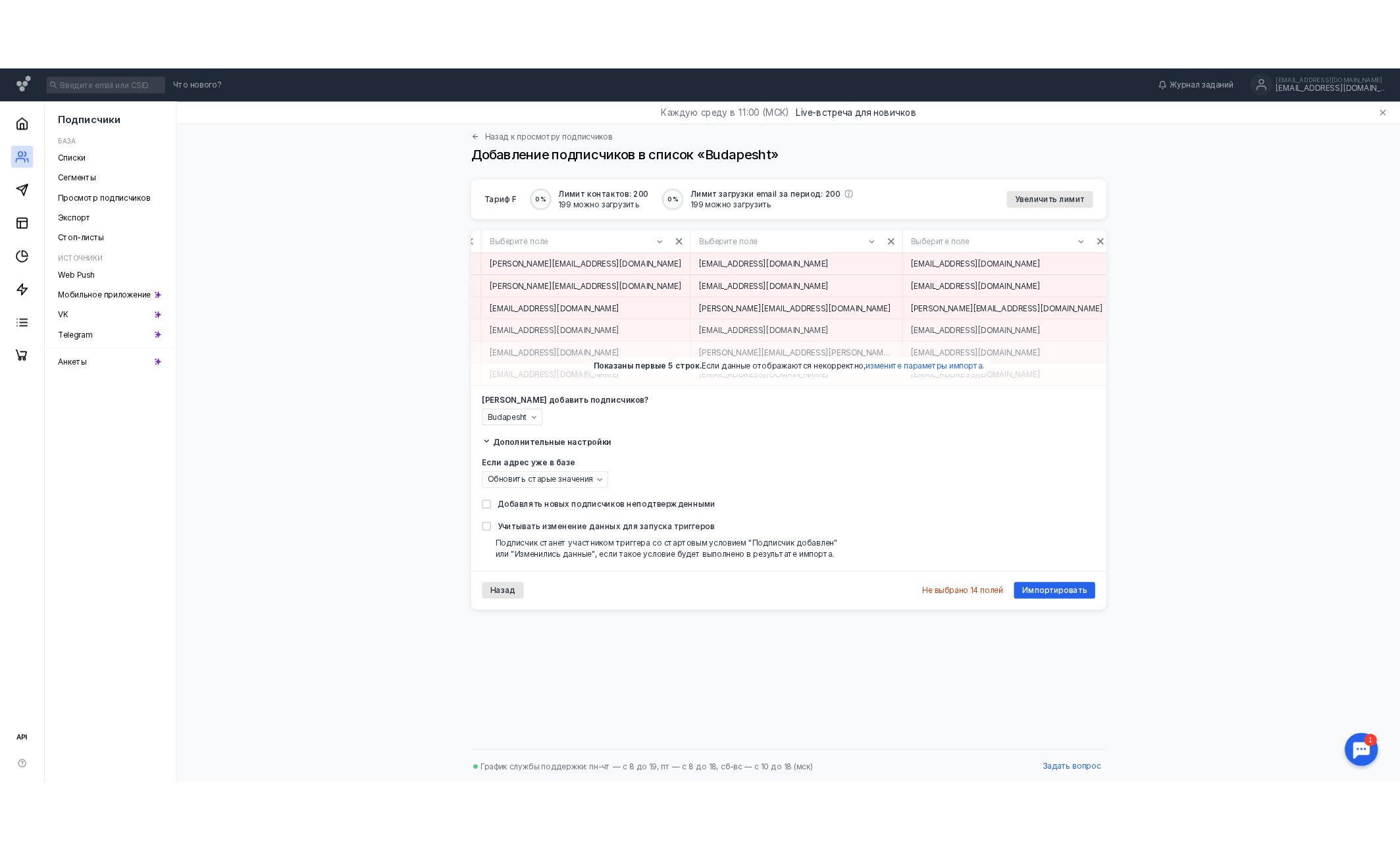
scroll to position [0, 1735]
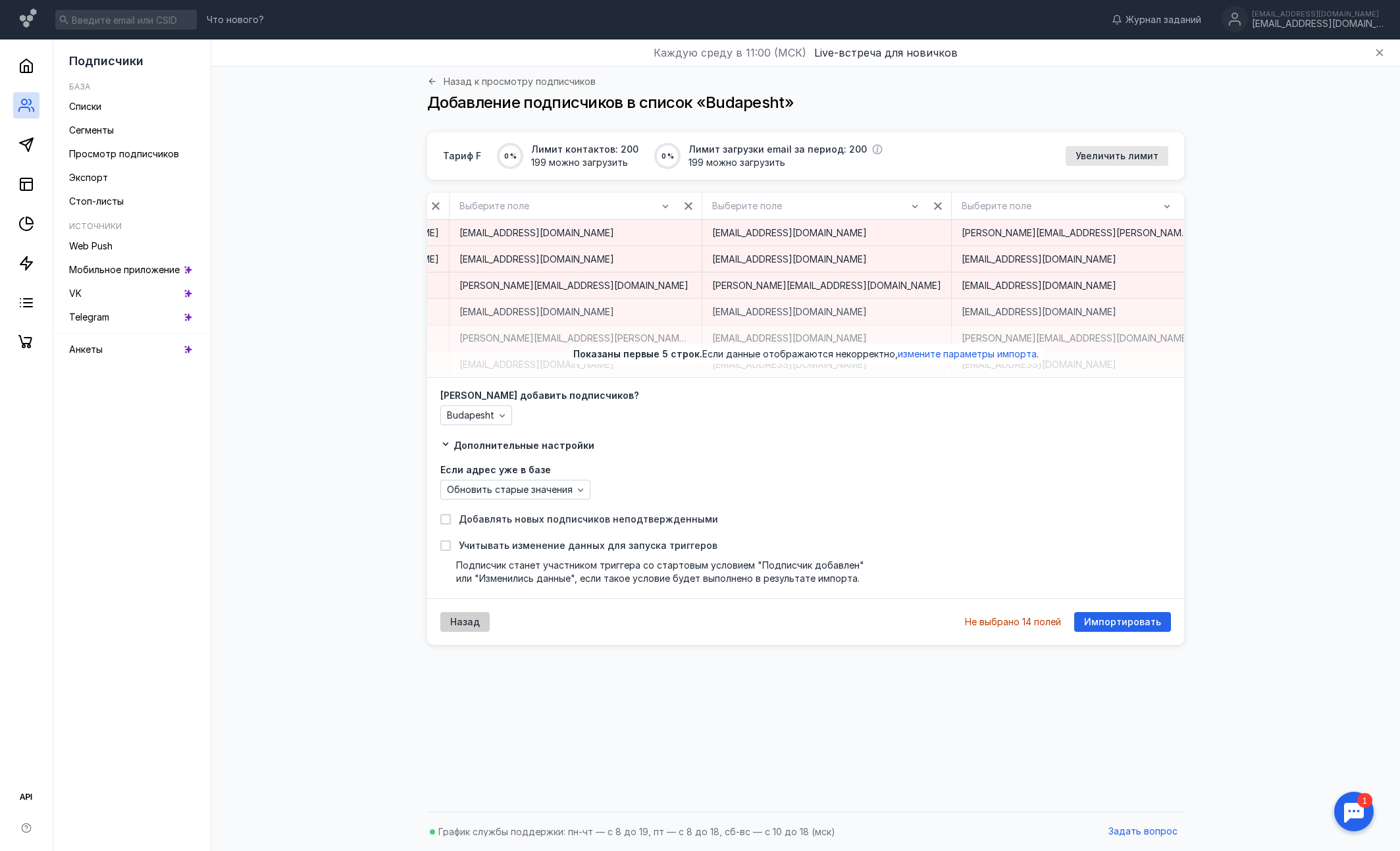
click at [461, 632] on div "Назад" at bounding box center [465, 622] width 49 height 19
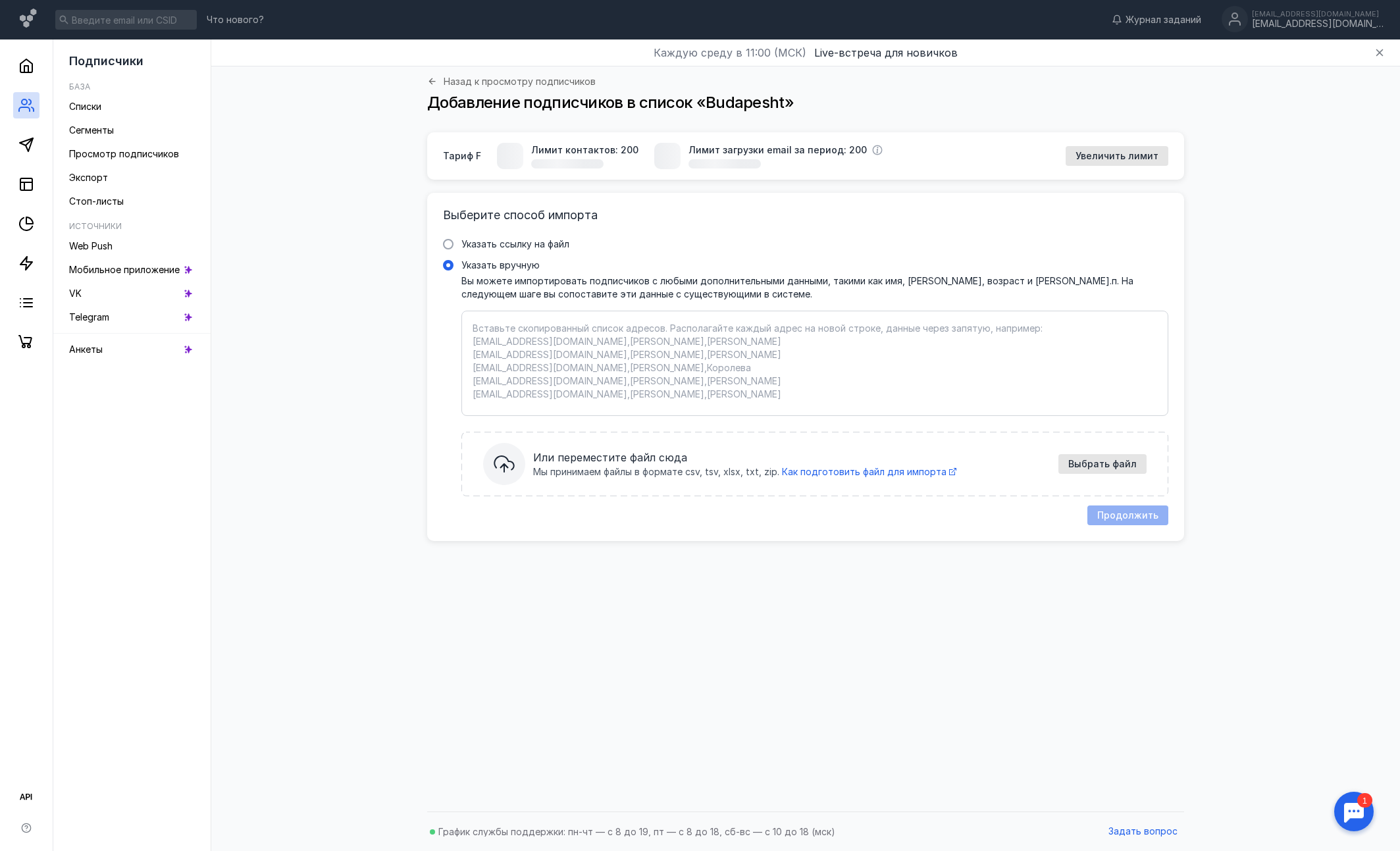
click at [598, 370] on textarea "Указать вручную Вы можете импортировать подписчиков с любыми дополнительными да…" at bounding box center [815, 363] width 685 height 83
paste textarea "[EMAIL_ADDRESS][DOMAIN_NAME] [PERSON_NAME][EMAIL_ADDRESS][DOMAIN_NAME] [PERSON_…"
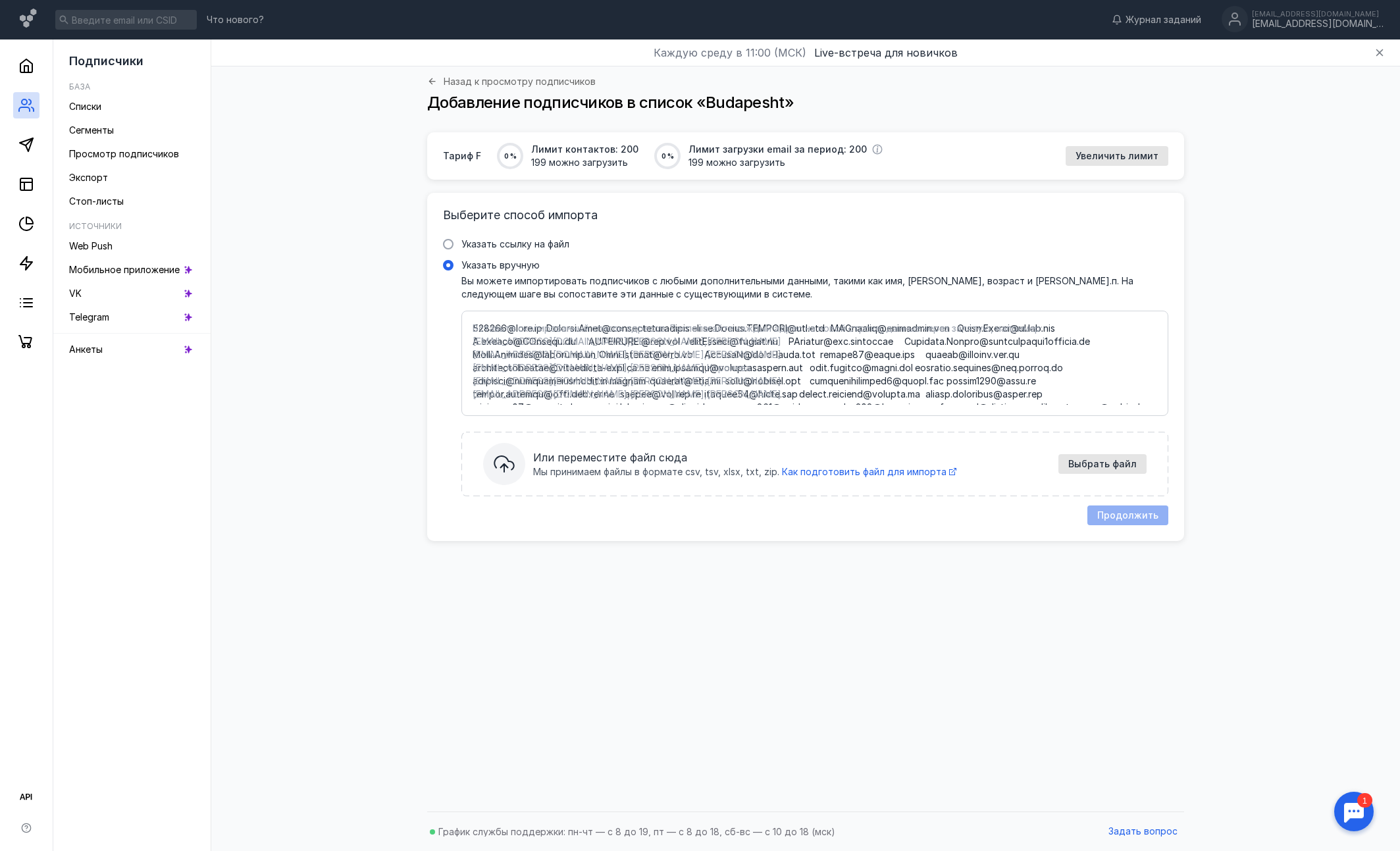
scroll to position [817, 0]
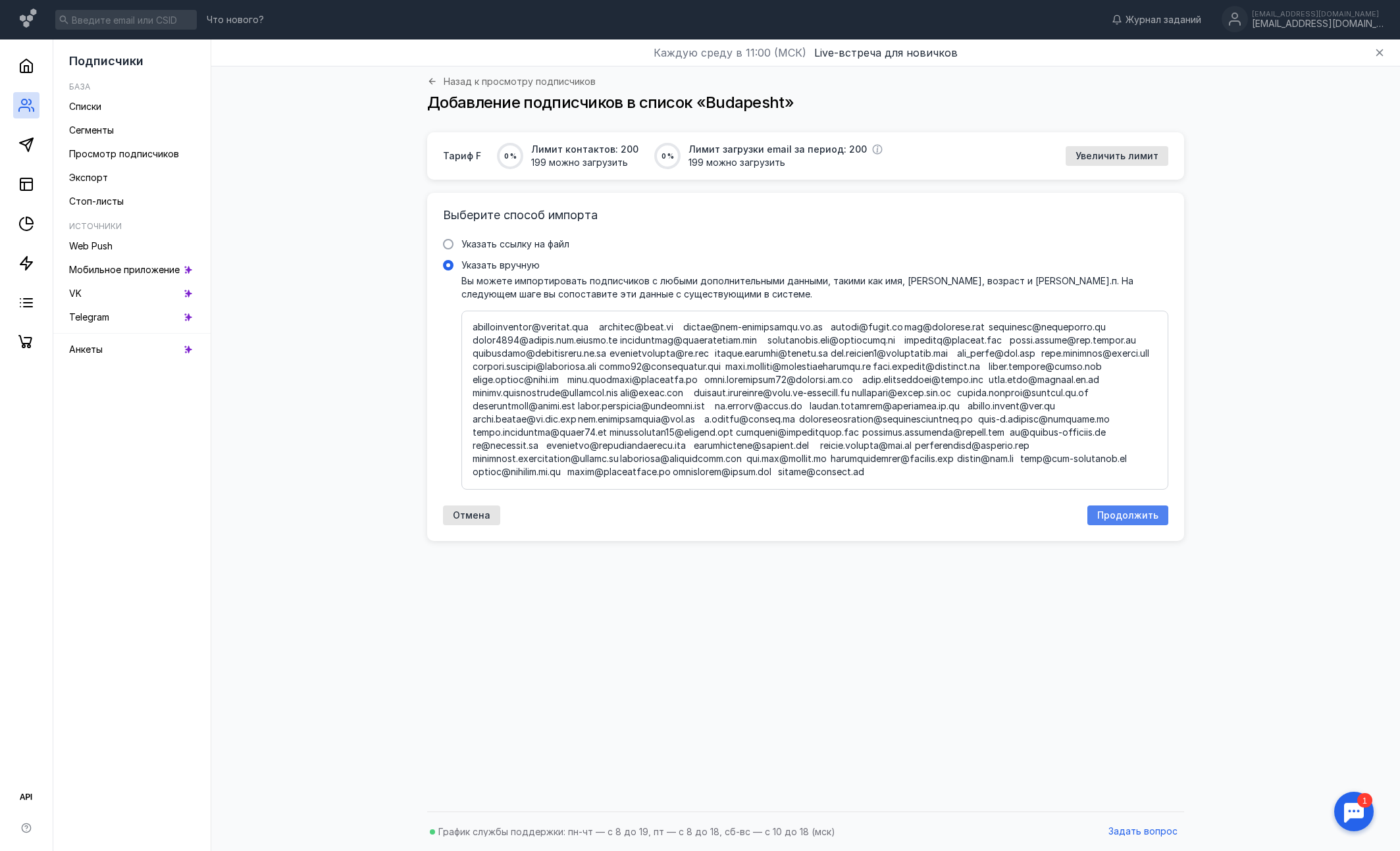
type textarea "[EMAIL_ADDRESS][DOMAIN_NAME] [PERSON_NAME][EMAIL_ADDRESS][DOMAIN_NAME] [PERSON_…"
click at [1113, 513] on span "Продолжить" at bounding box center [1128, 515] width 62 height 11
click at [857, 414] on textarea "Указать вручную Вы можете импортировать подписчиков с любыми дополнительными да…" at bounding box center [815, 400] width 685 height 157
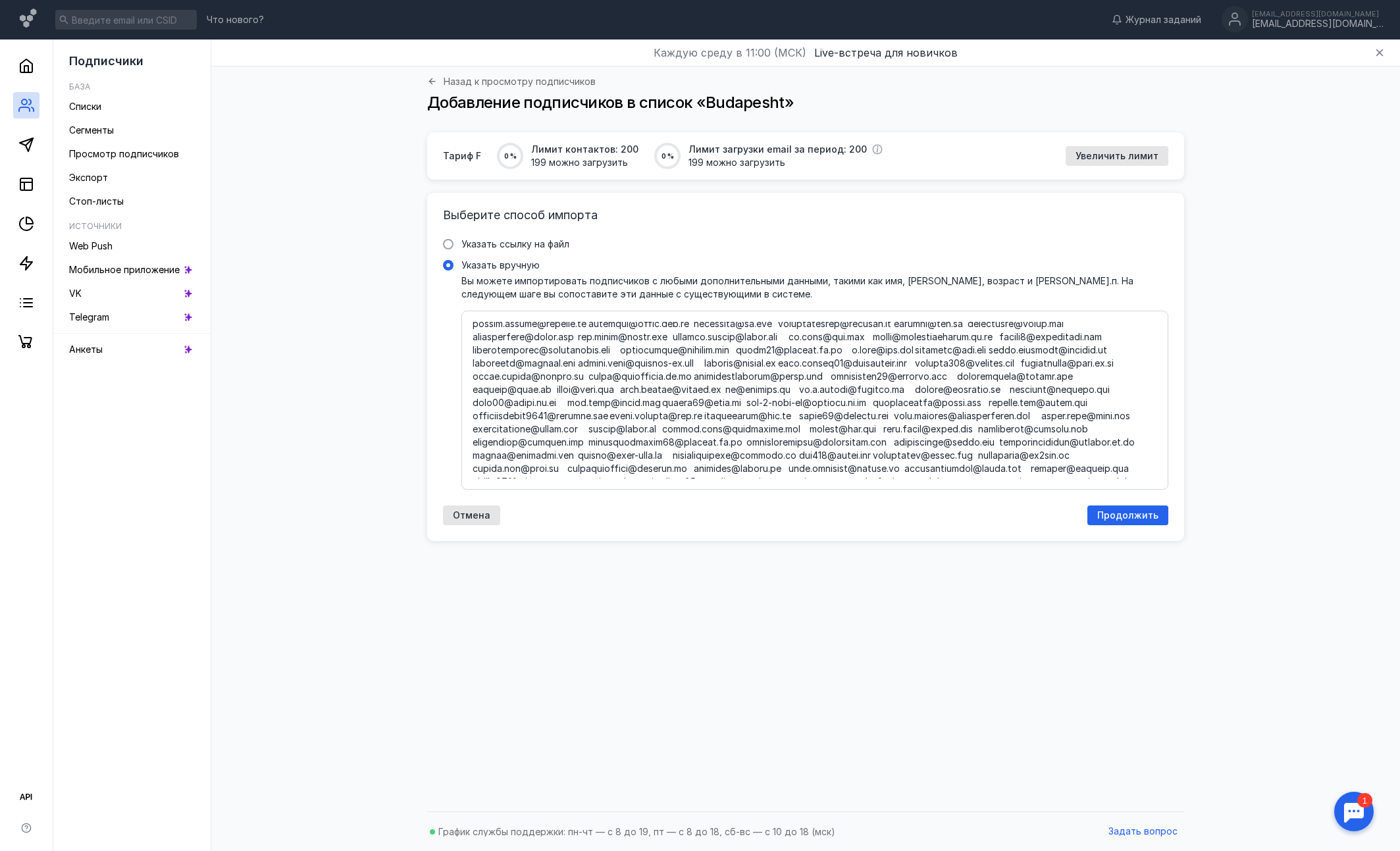
scroll to position [0, 0]
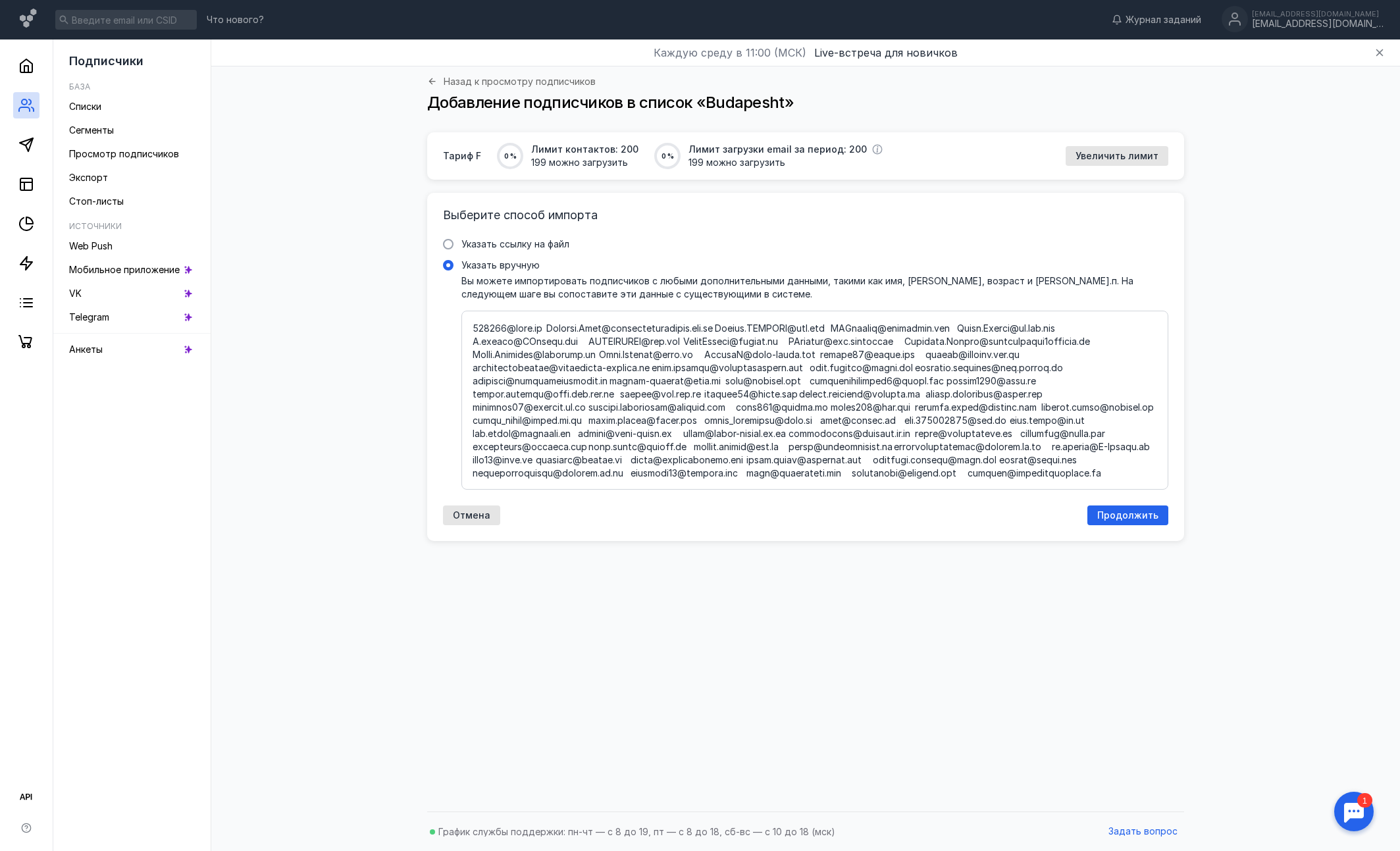
click at [701, 370] on textarea "Указать вручную Вы можете импортировать подписчиков с любыми дополнительными да…" at bounding box center [815, 400] width 685 height 157
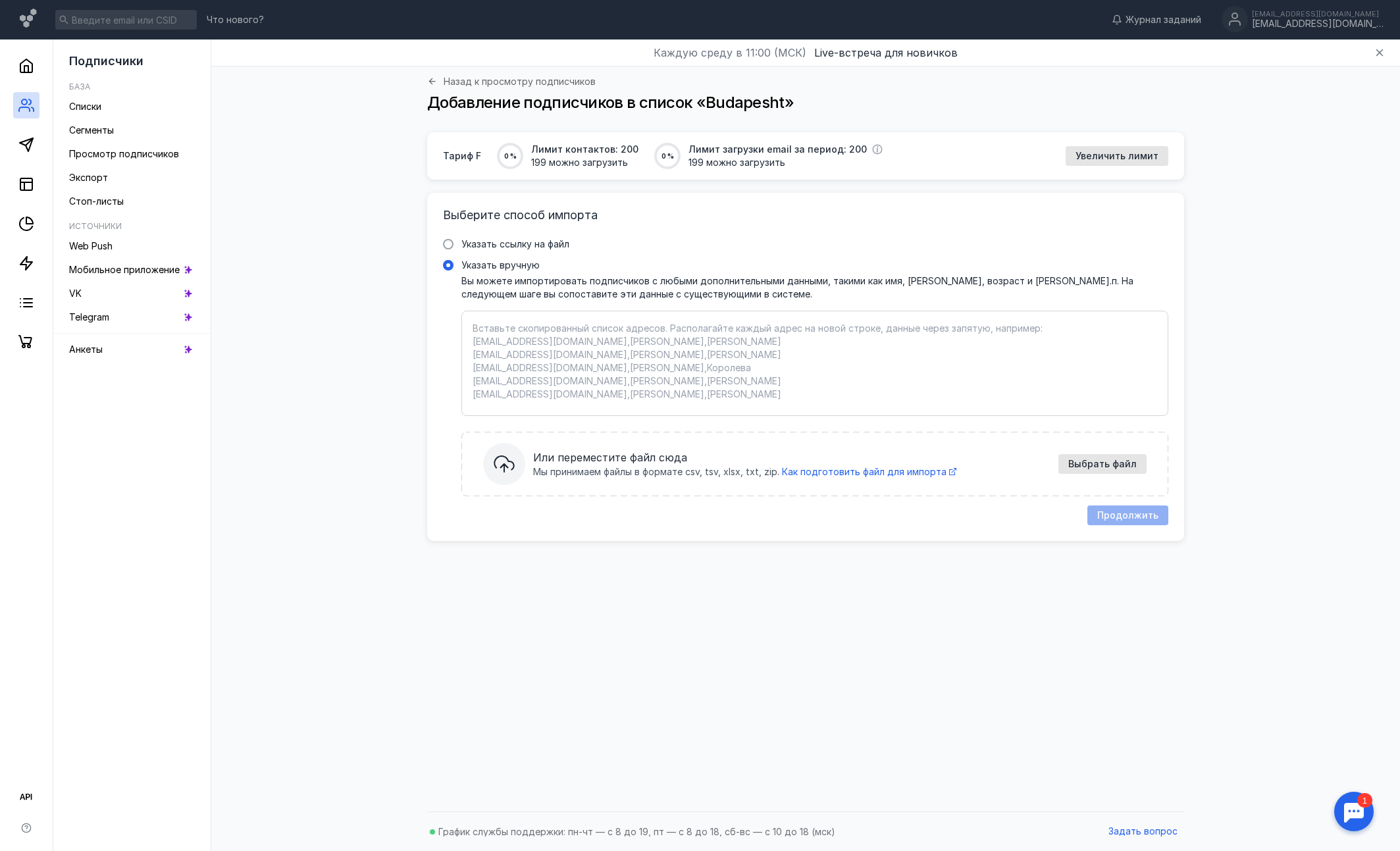
click at [583, 344] on textarea "Указать вручную Вы можете импортировать подписчиков с любыми дополнительными да…" at bounding box center [815, 363] width 685 height 83
paste textarea "Eng Name [EMAIL_ADDRESS][DOMAIN_NAME] 1 [EMAIL_ADDRESS][DOMAIN_NAME] 2 [PERSON_…"
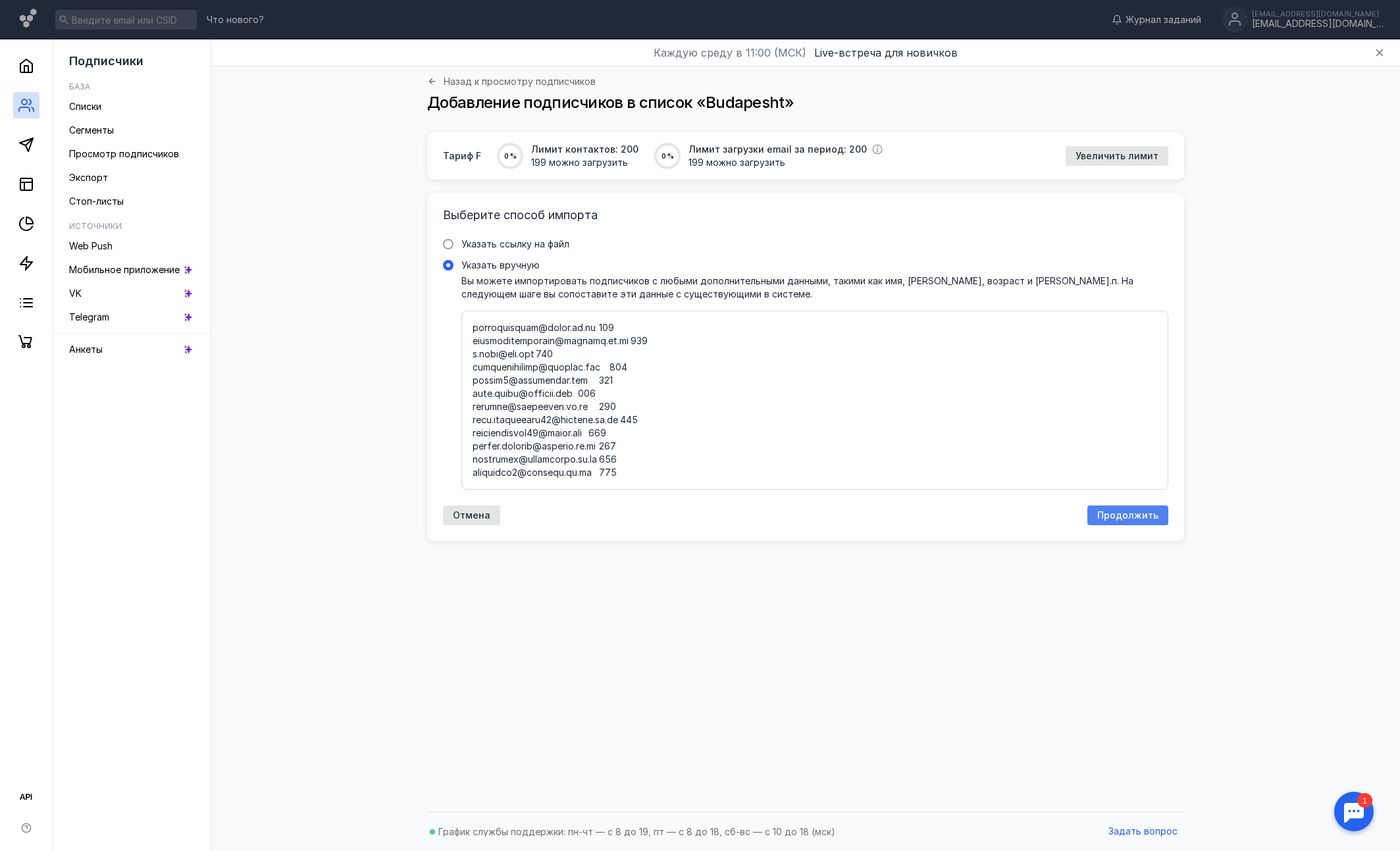
type textarea "Eng Name [EMAIL_ADDRESS][DOMAIN_NAME] 1 [EMAIL_ADDRESS][DOMAIN_NAME] 2 [PERSON_…"
click at [1122, 515] on span "Продолжить" at bounding box center [1128, 515] width 62 height 11
click at [869, 415] on textarea "Указать вручную Вы можете импортировать подписчиков с любыми дополнительными да…" at bounding box center [815, 400] width 685 height 157
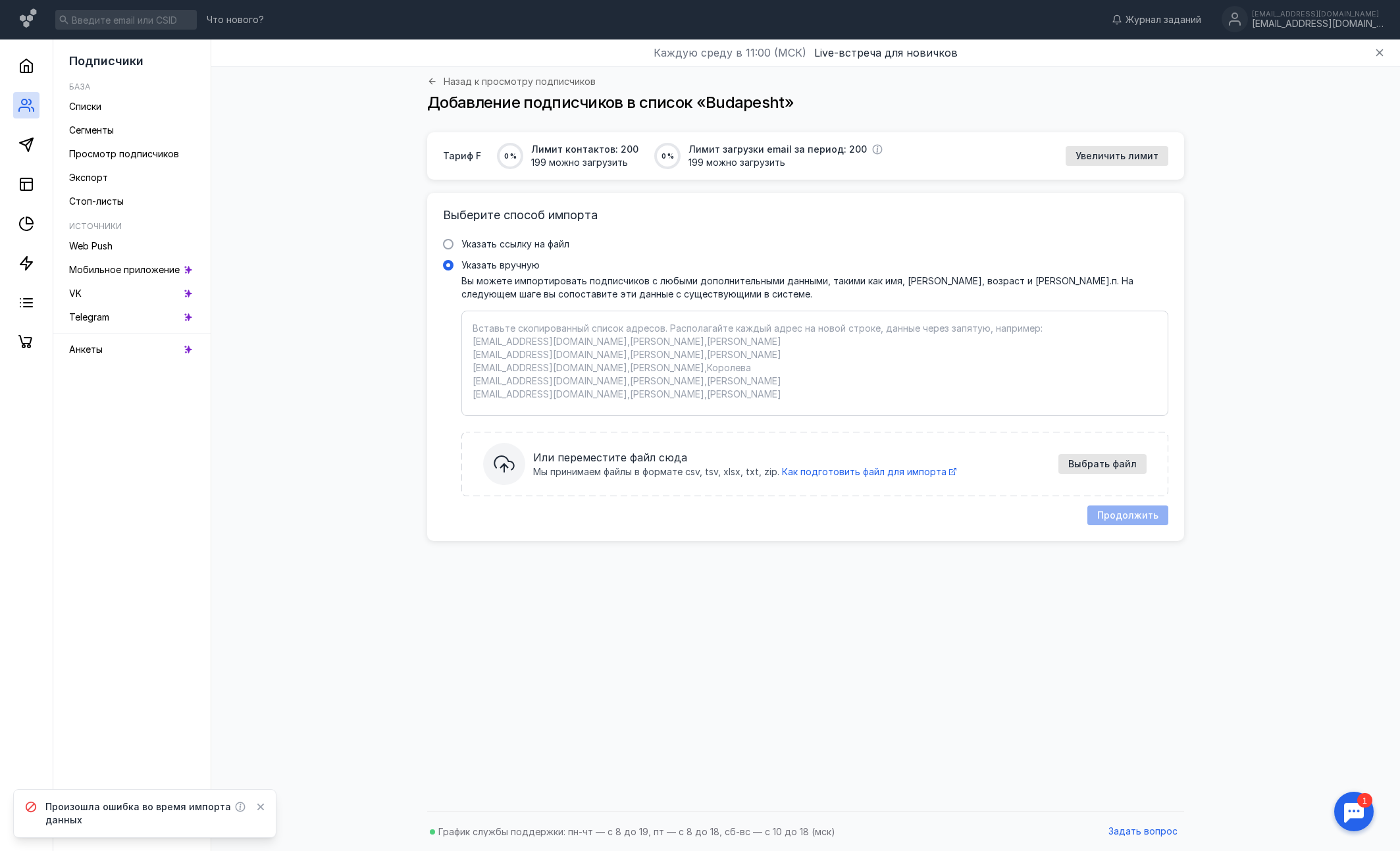
scroll to position [0, 0]
click at [702, 348] on textarea "Указать вручную Вы можете импортировать подписчиков с любыми дополнительными да…" at bounding box center [815, 363] width 685 height 83
paste textarea "[EMAIL_ADDRESS][DOMAIN_NAME] [EMAIL_ADDRESS][DOMAIN_NAME] [PERSON_NAME][EMAIL_A…"
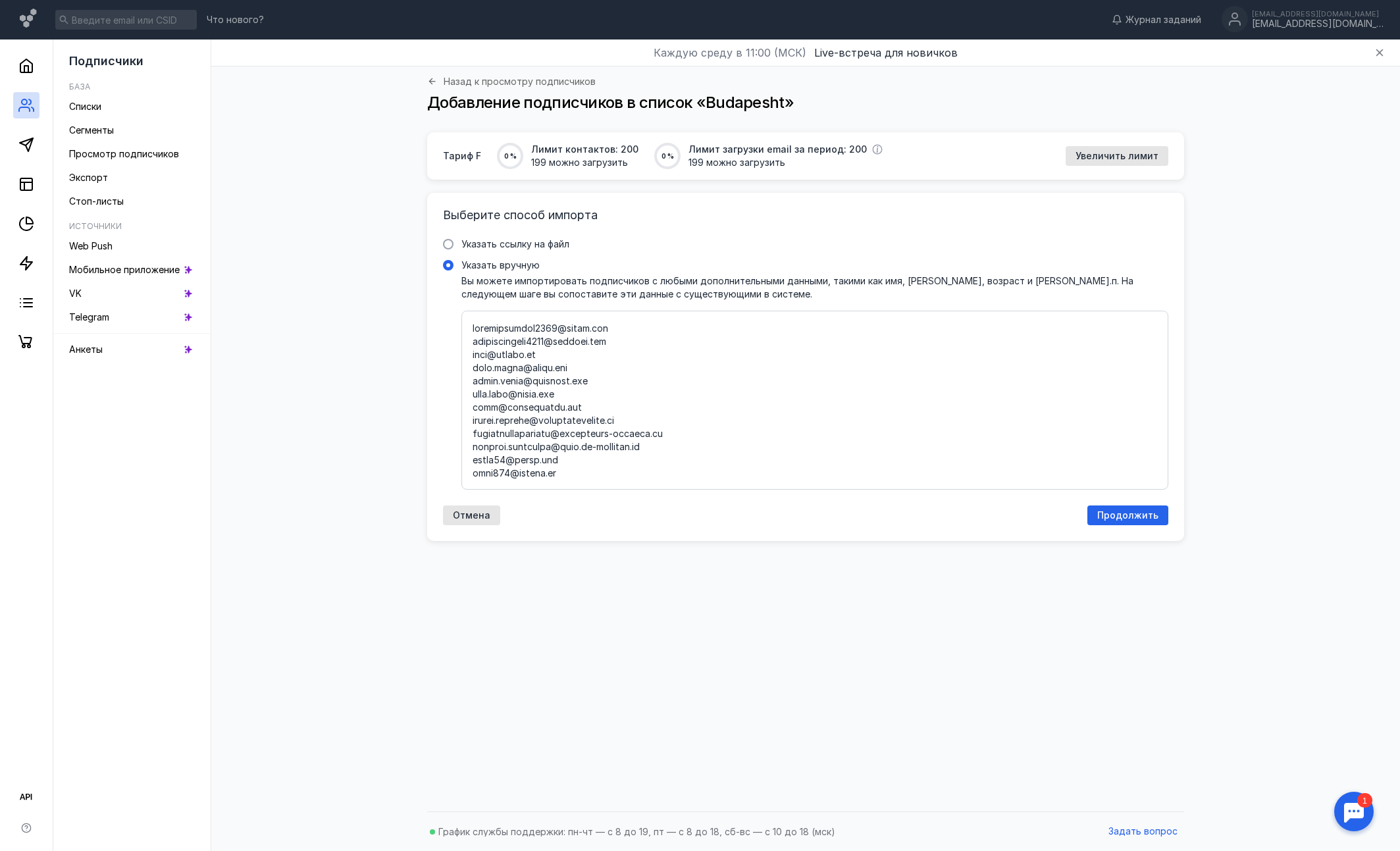
scroll to position [5463, 0]
type textarea "[EMAIL_ADDRESS][DOMAIN_NAME] [EMAIL_ADDRESS][DOMAIN_NAME] [PERSON_NAME][EMAIL_A…"
click at [1123, 523] on div "Продолжить" at bounding box center [1128, 515] width 81 height 19
click at [263, 804] on icon at bounding box center [261, 807] width 7 height 7
click at [295, 309] on div "Тариф F 0 % Лимит контактов: 200 199 можно загрузить 0 % Лимит загрузки email з…" at bounding box center [805, 468] width 1163 height 672
